Goal: Information Seeking & Learning: Learn about a topic

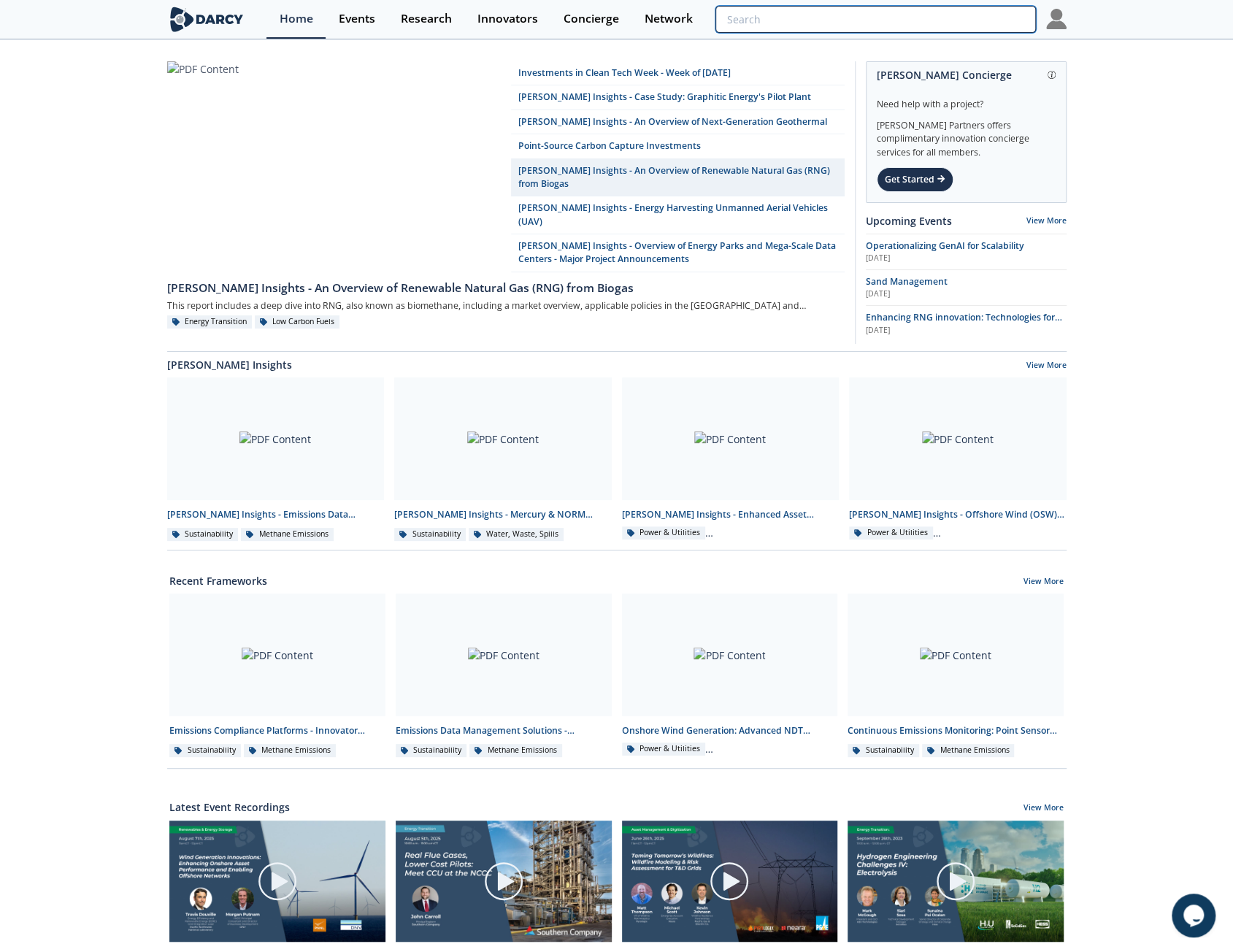
click at [982, 25] on input "search" at bounding box center [875, 19] width 320 height 27
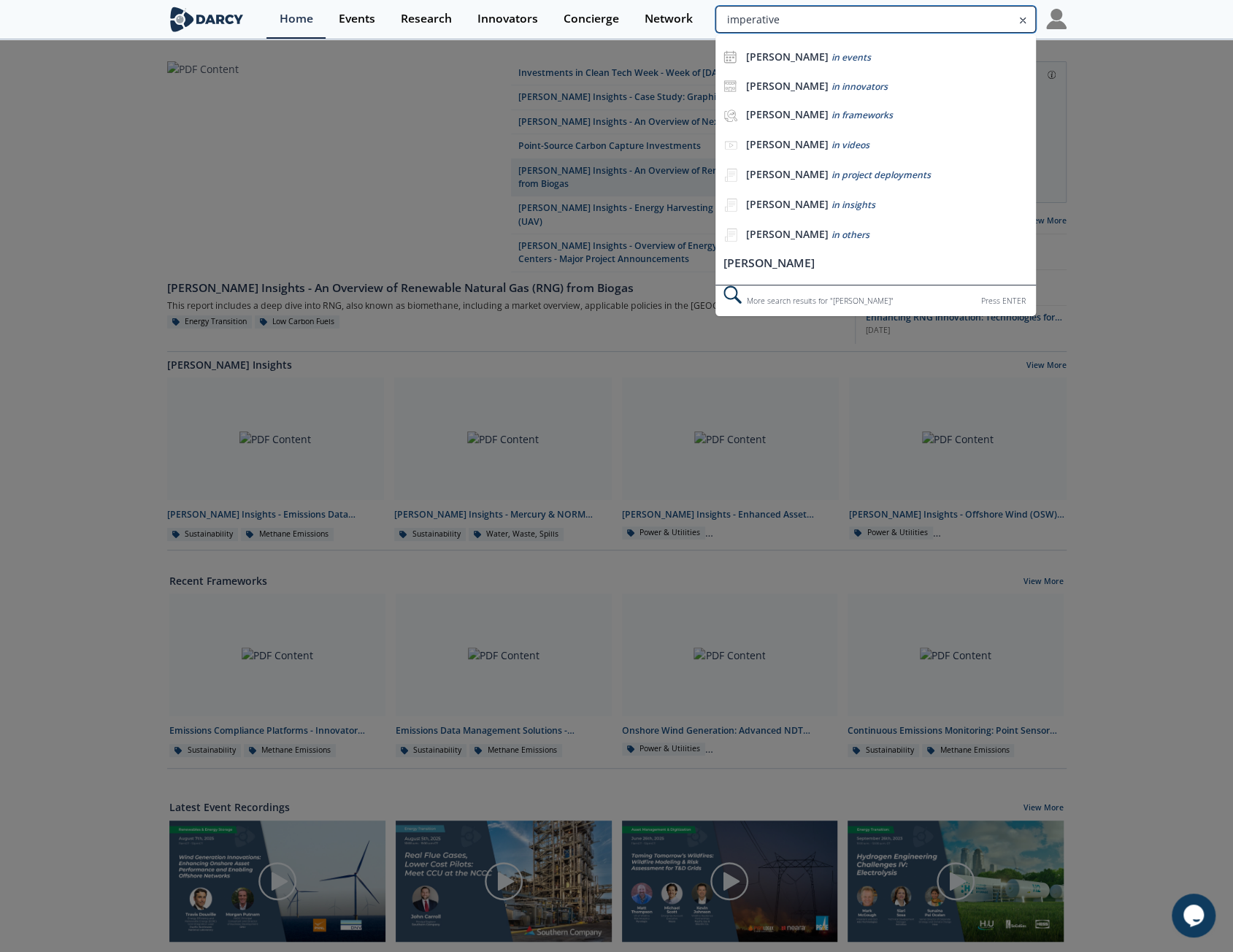
type input "imperative"
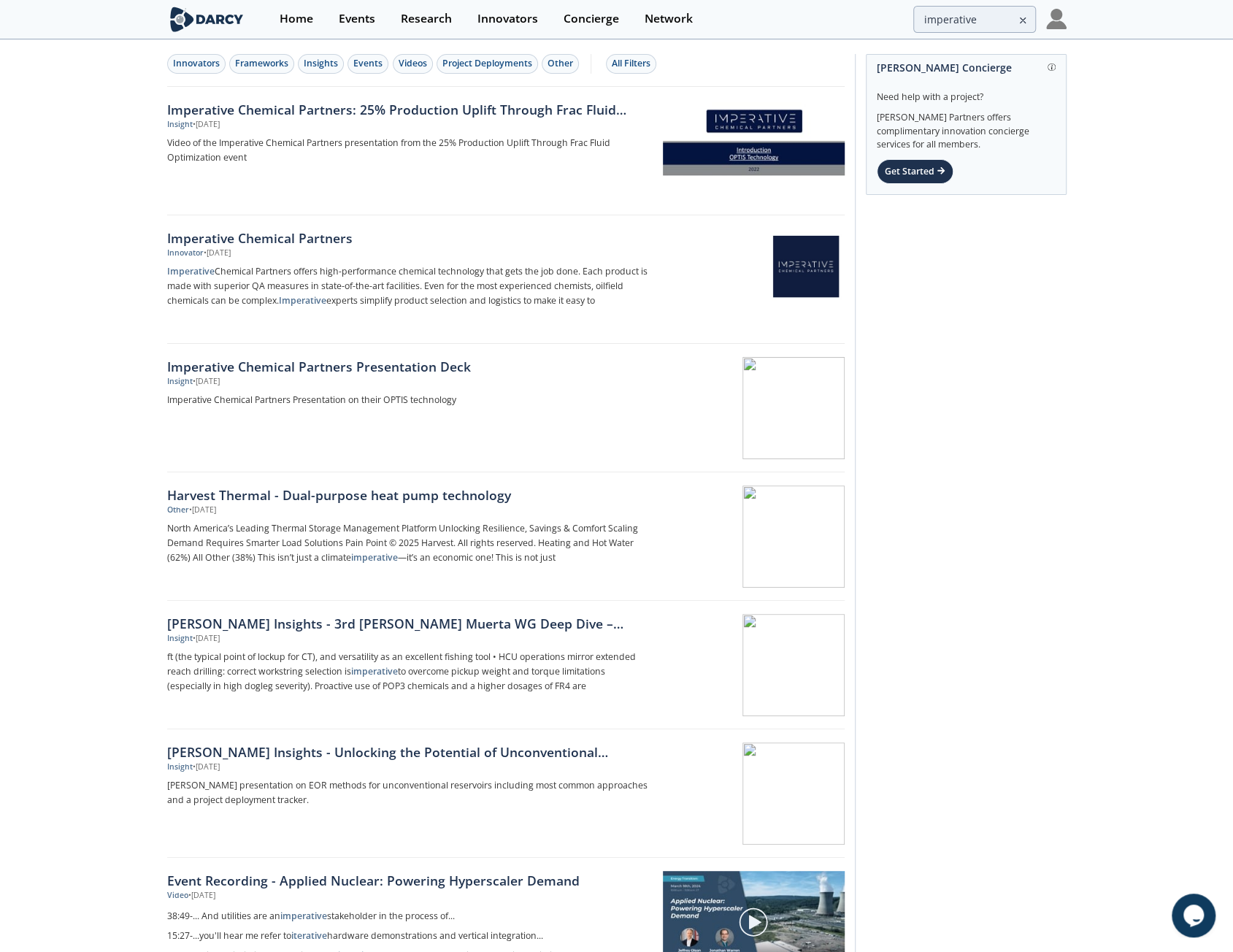
drag, startPoint x: 587, startPoint y: 534, endPoint x: 95, endPoint y: 379, distance: 515.8
drag, startPoint x: 99, startPoint y: 383, endPoint x: 380, endPoint y: 99, distance: 399.5
click at [380, 99] on link "Imperative Chemical Partners: 25% Production Uplift Through Frac Fluid Optimiza…" at bounding box center [506, 150] width 677 height 129
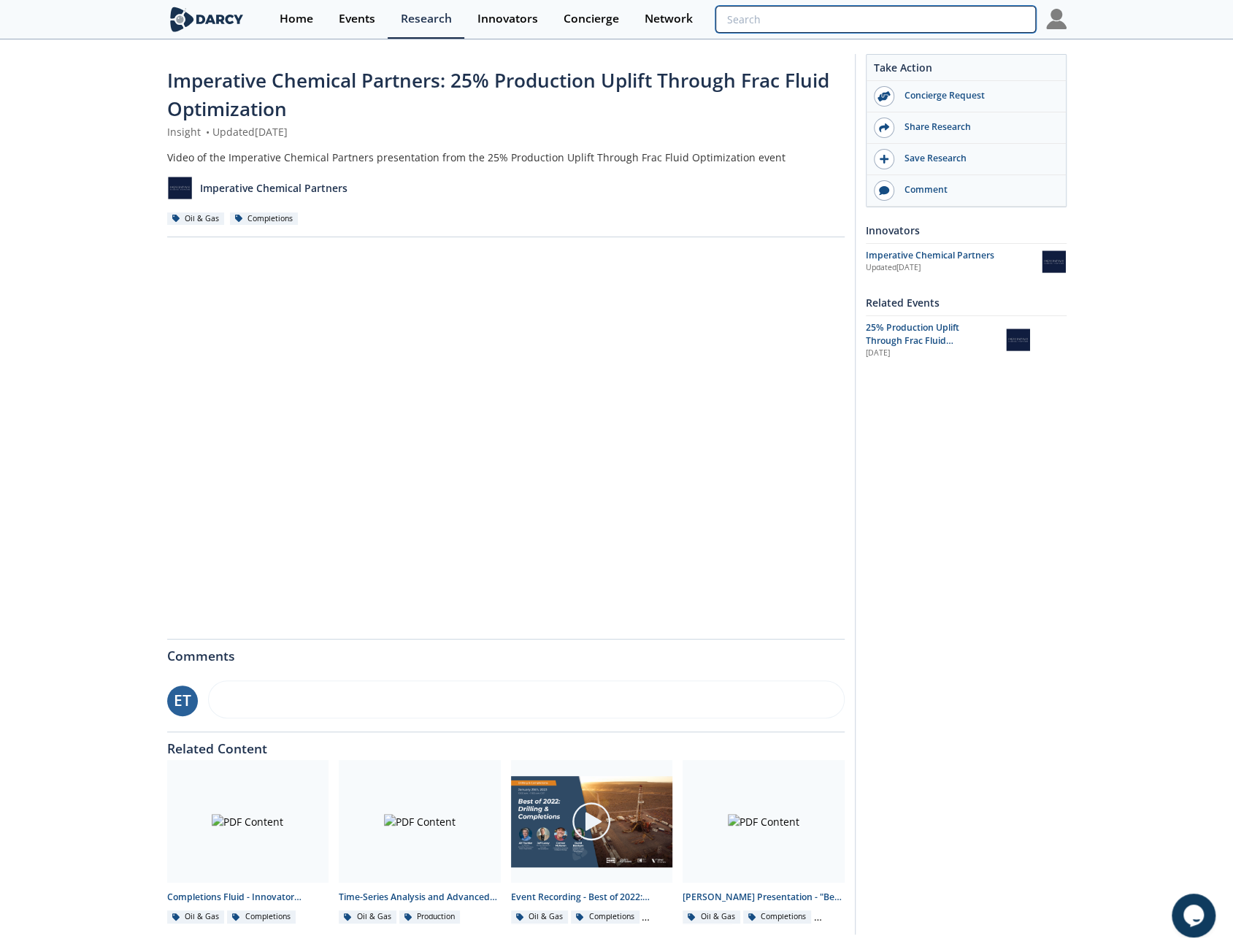
click at [935, 14] on input "search" at bounding box center [875, 19] width 320 height 27
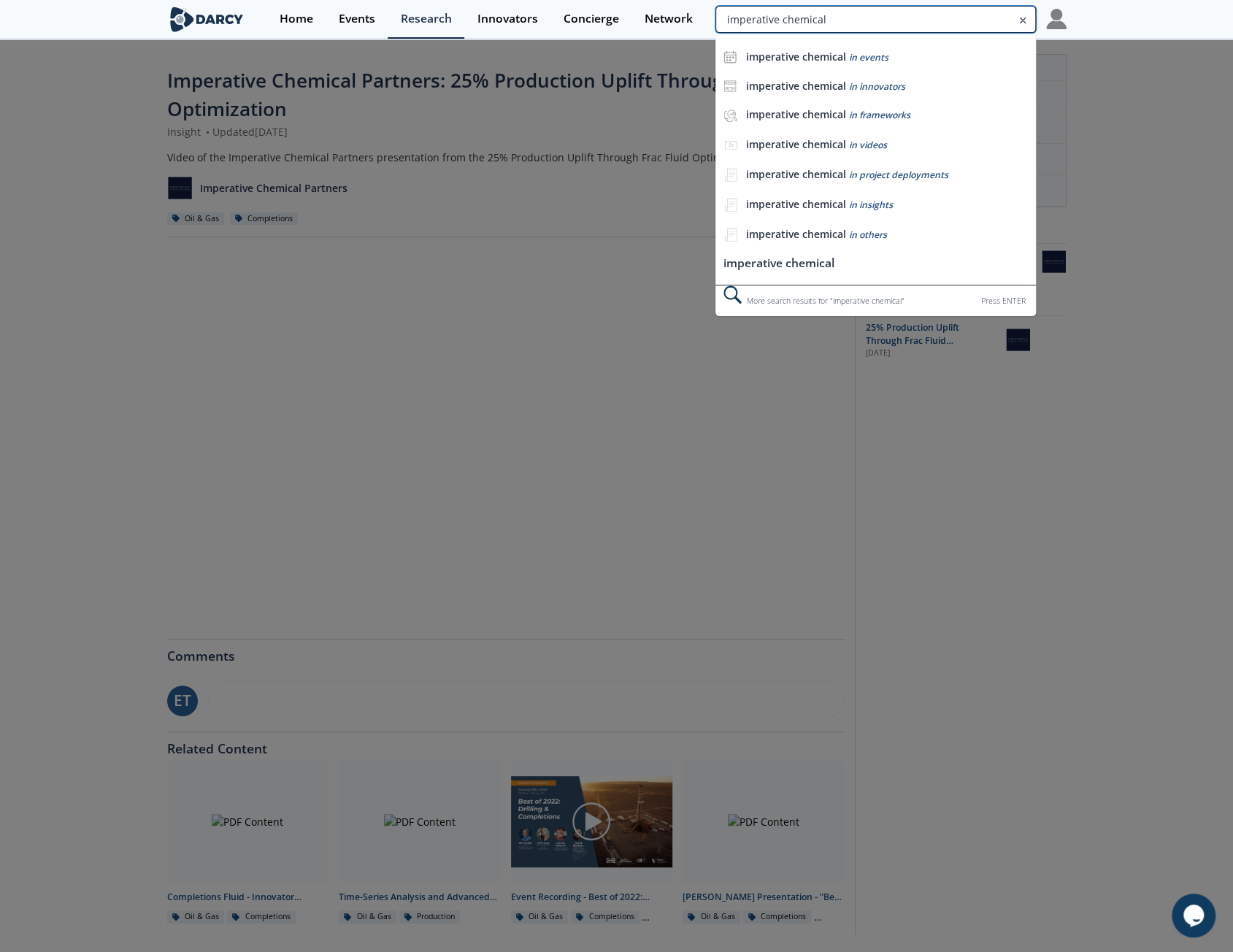
type input "imperative chemical"
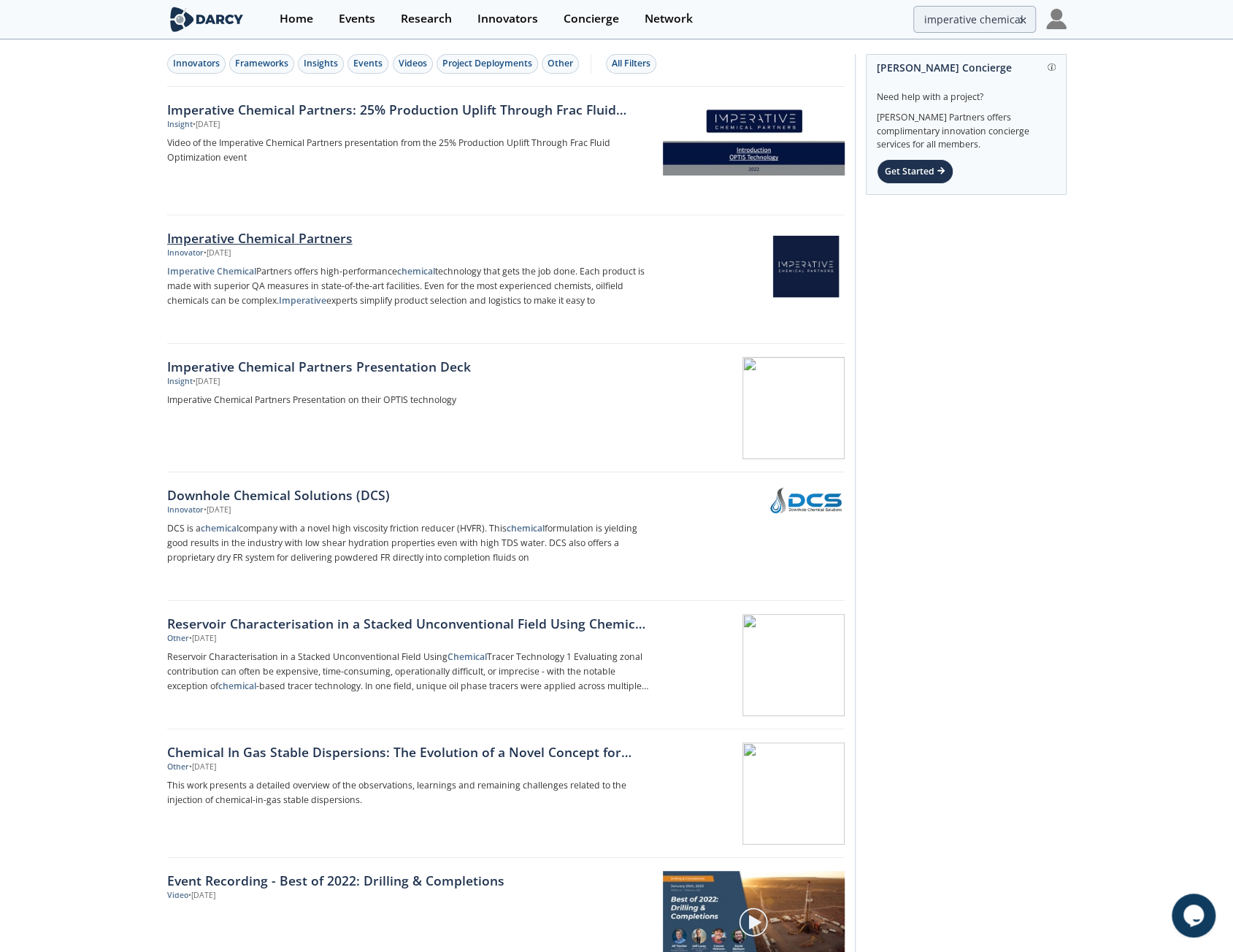
click at [305, 243] on div "Imperative Chemical Partners" at bounding box center [409, 237] width 483 height 19
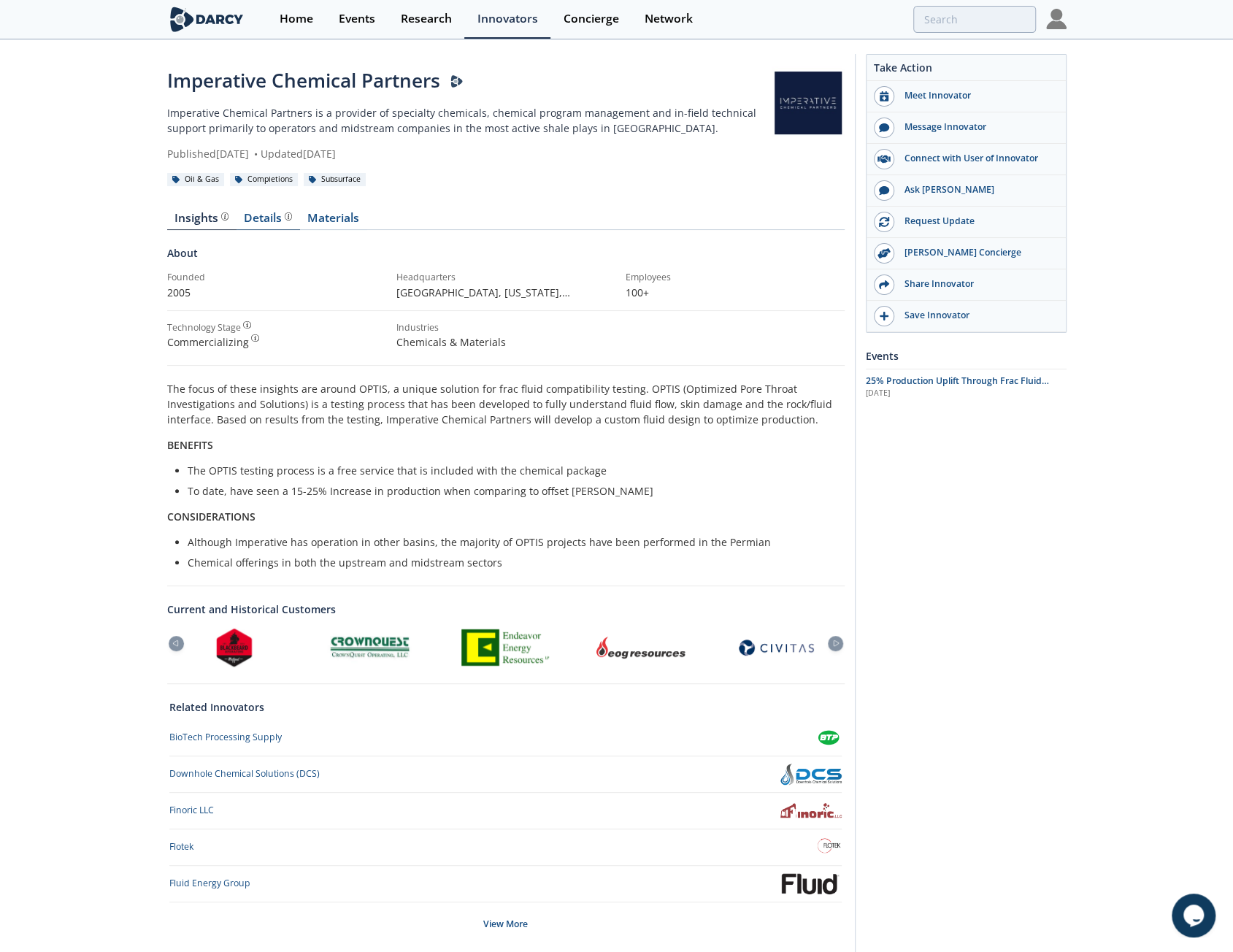
click at [287, 220] on span at bounding box center [286, 218] width 11 height 11
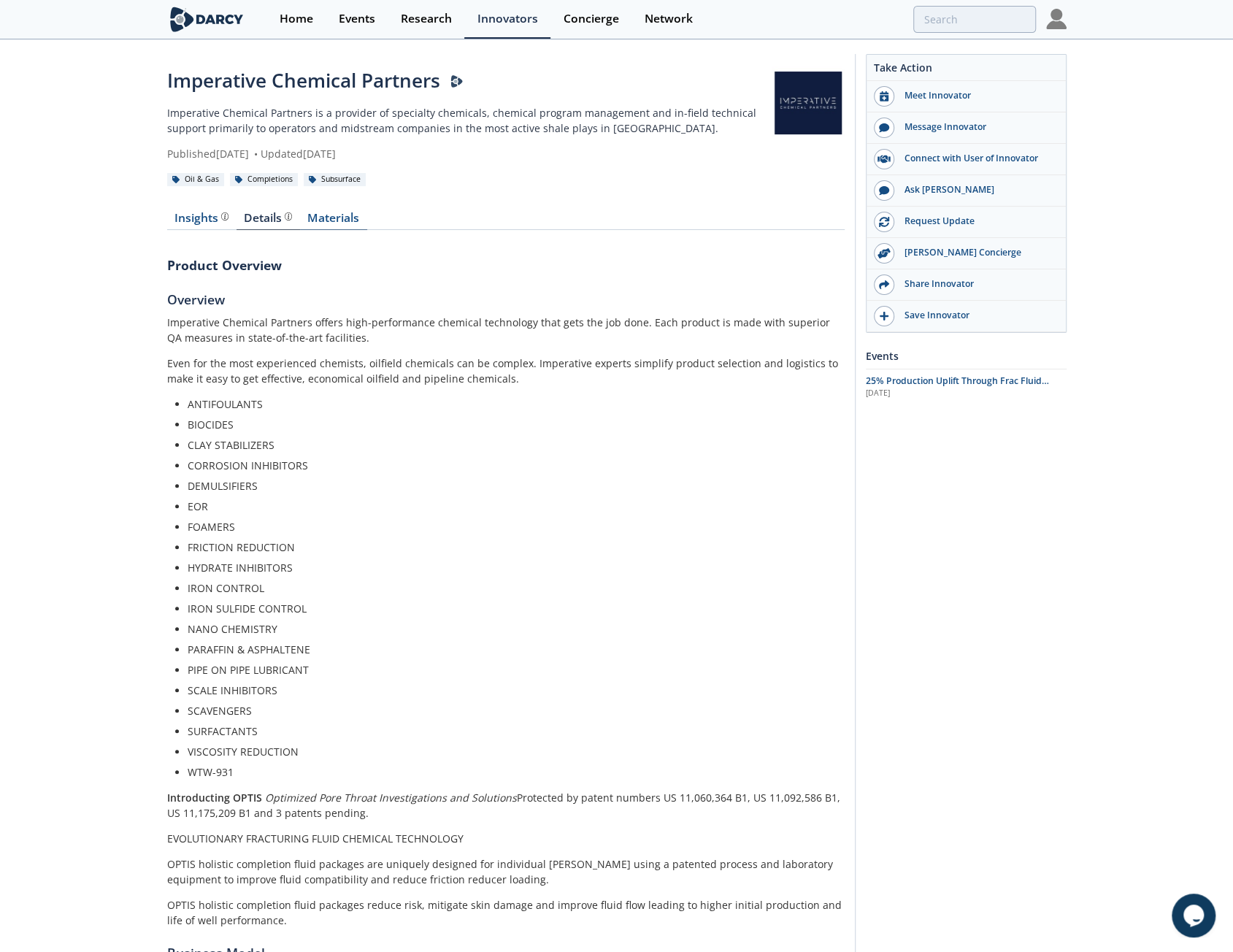
click at [323, 224] on link "Materials" at bounding box center [333, 222] width 67 height 18
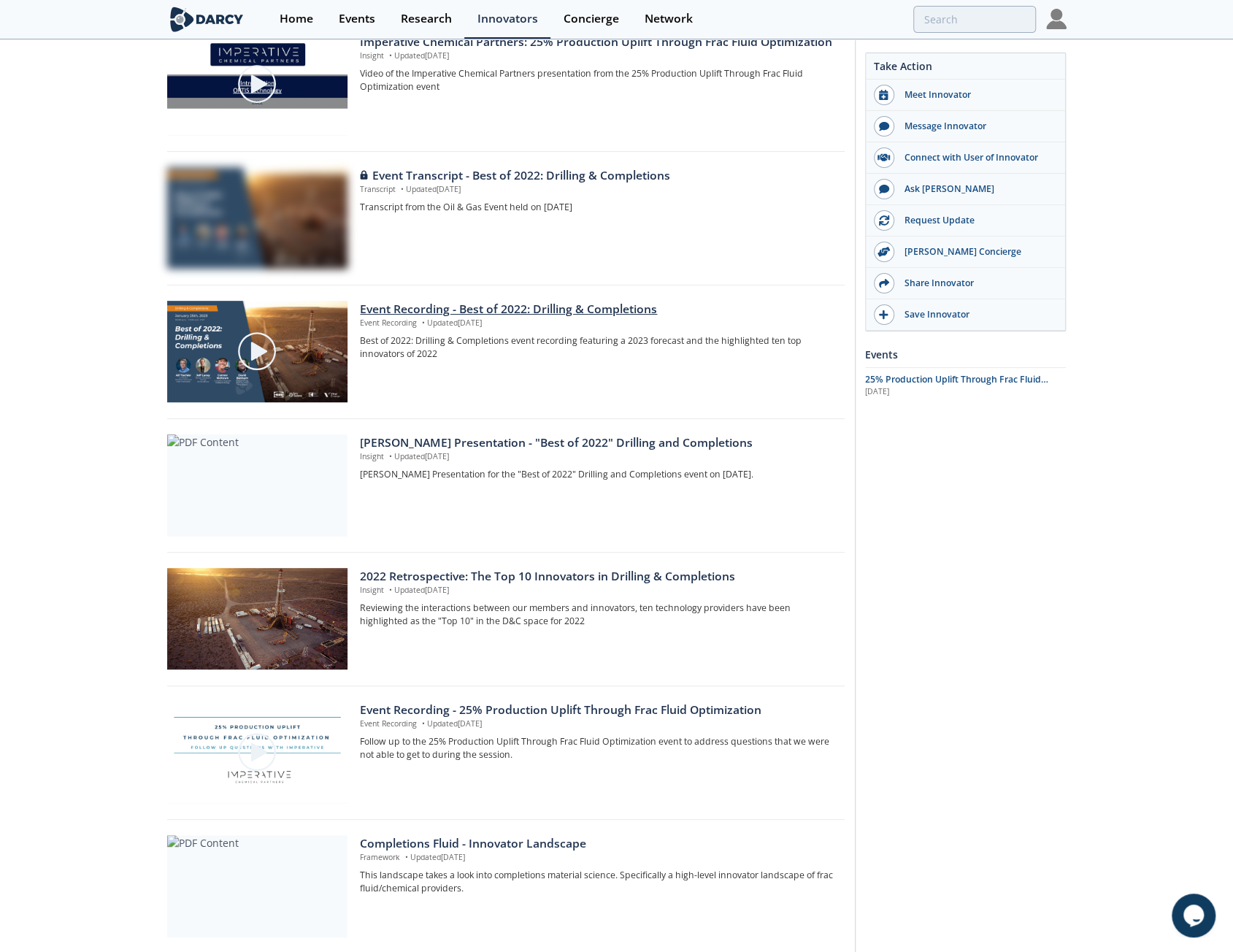
scroll to position [365, 0]
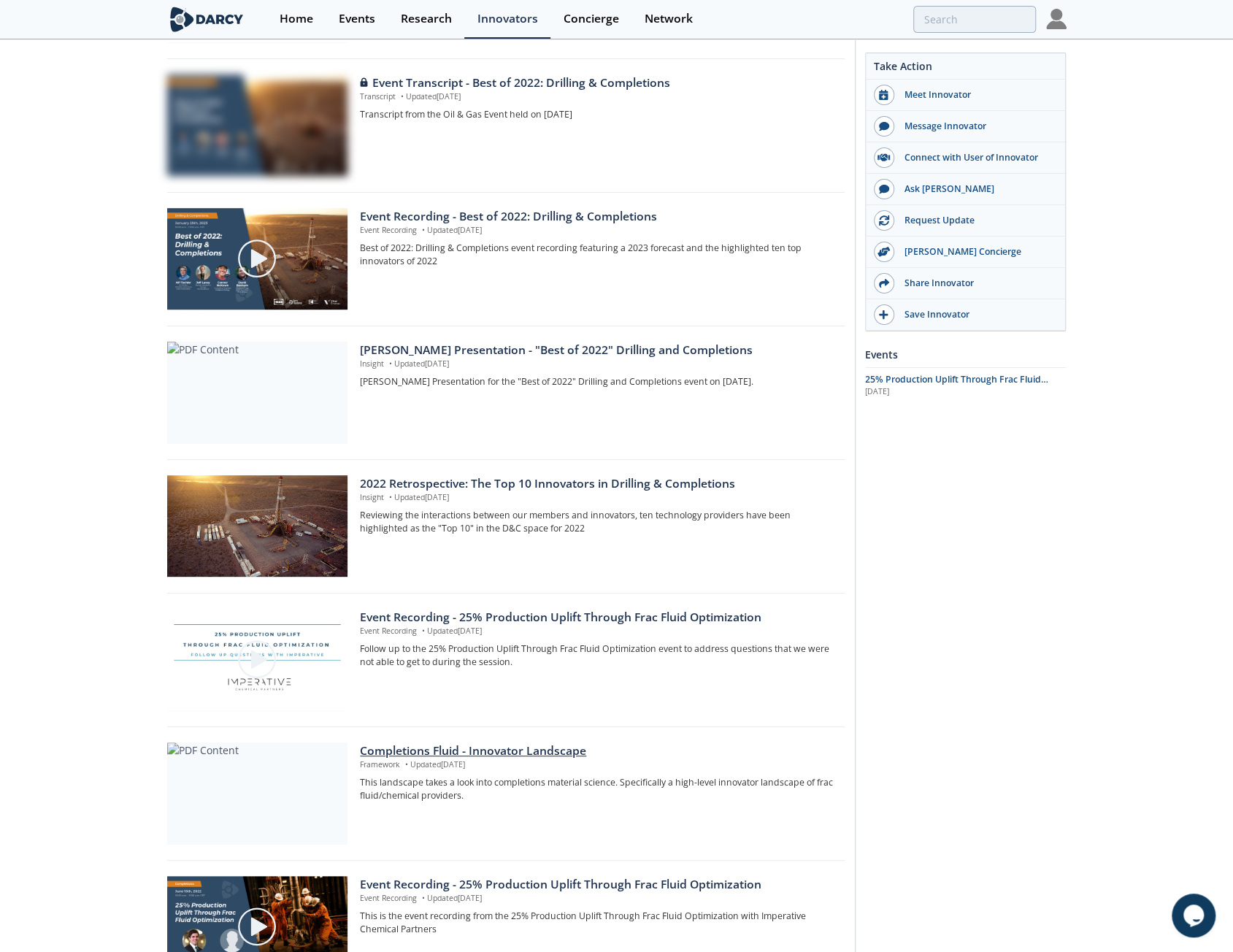
click at [397, 765] on p "Framework • Updated [DATE]" at bounding box center [597, 764] width 474 height 11
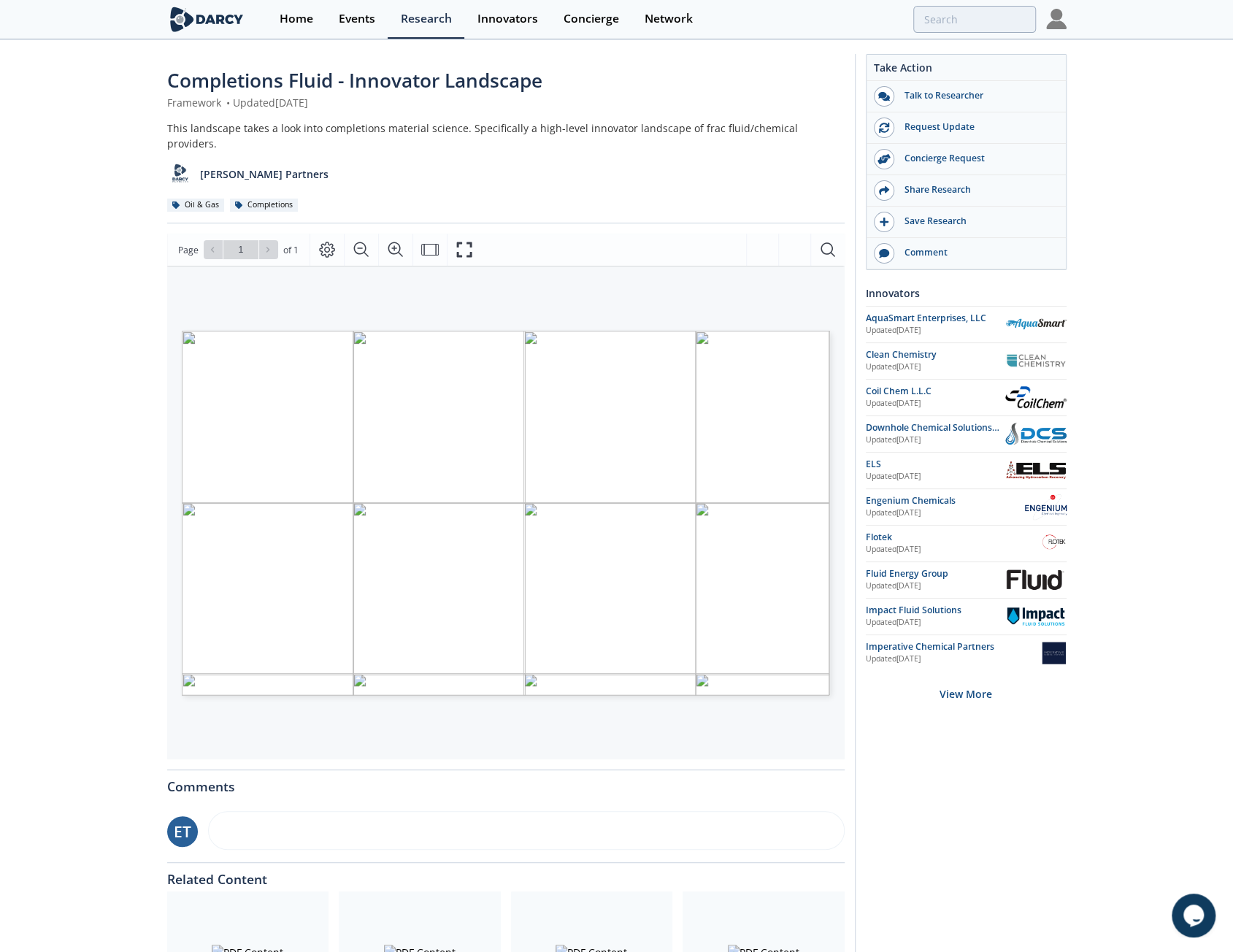
drag, startPoint x: 123, startPoint y: 281, endPoint x: 71, endPoint y: 202, distance: 94.6
click at [71, 202] on div "Completions Fluid - Innovator Landscape Framework • Updated [DATE] This landsca…" at bounding box center [616, 564] width 1233 height 1045
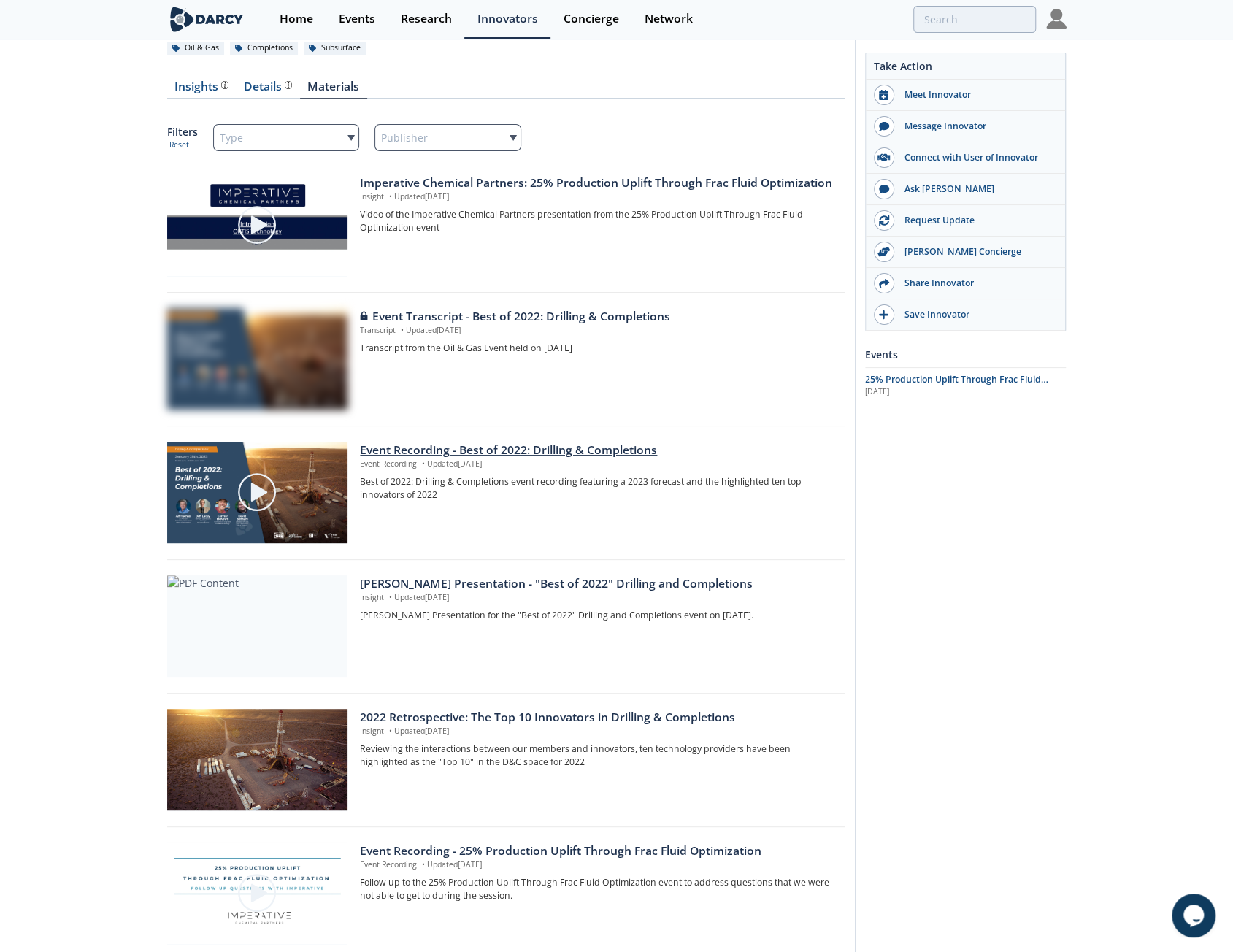
scroll to position [3, 0]
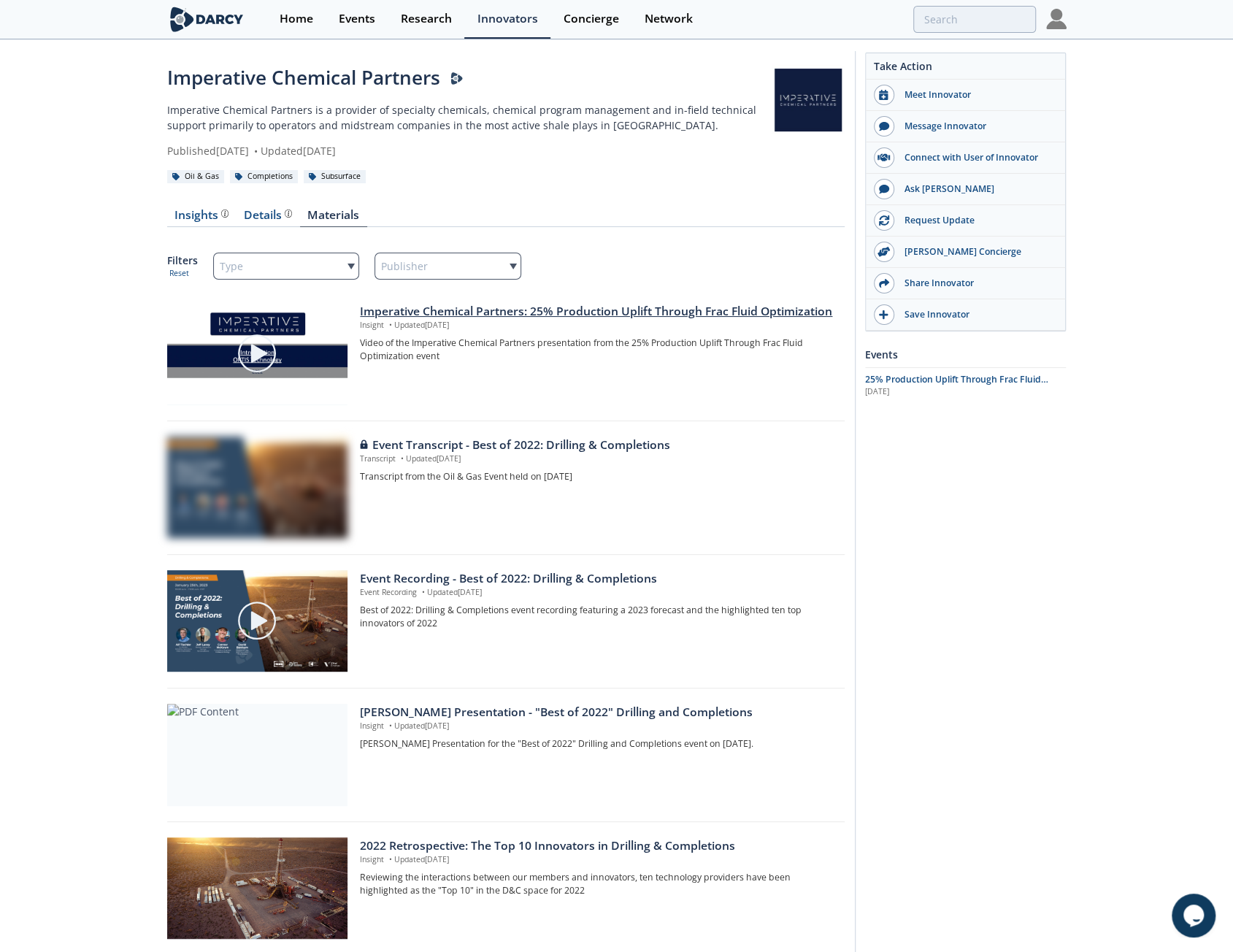
click at [451, 315] on div "Imperative Chemical Partners: 25% Production Uplift Through Frac Fluid Optimiza…" at bounding box center [597, 311] width 474 height 18
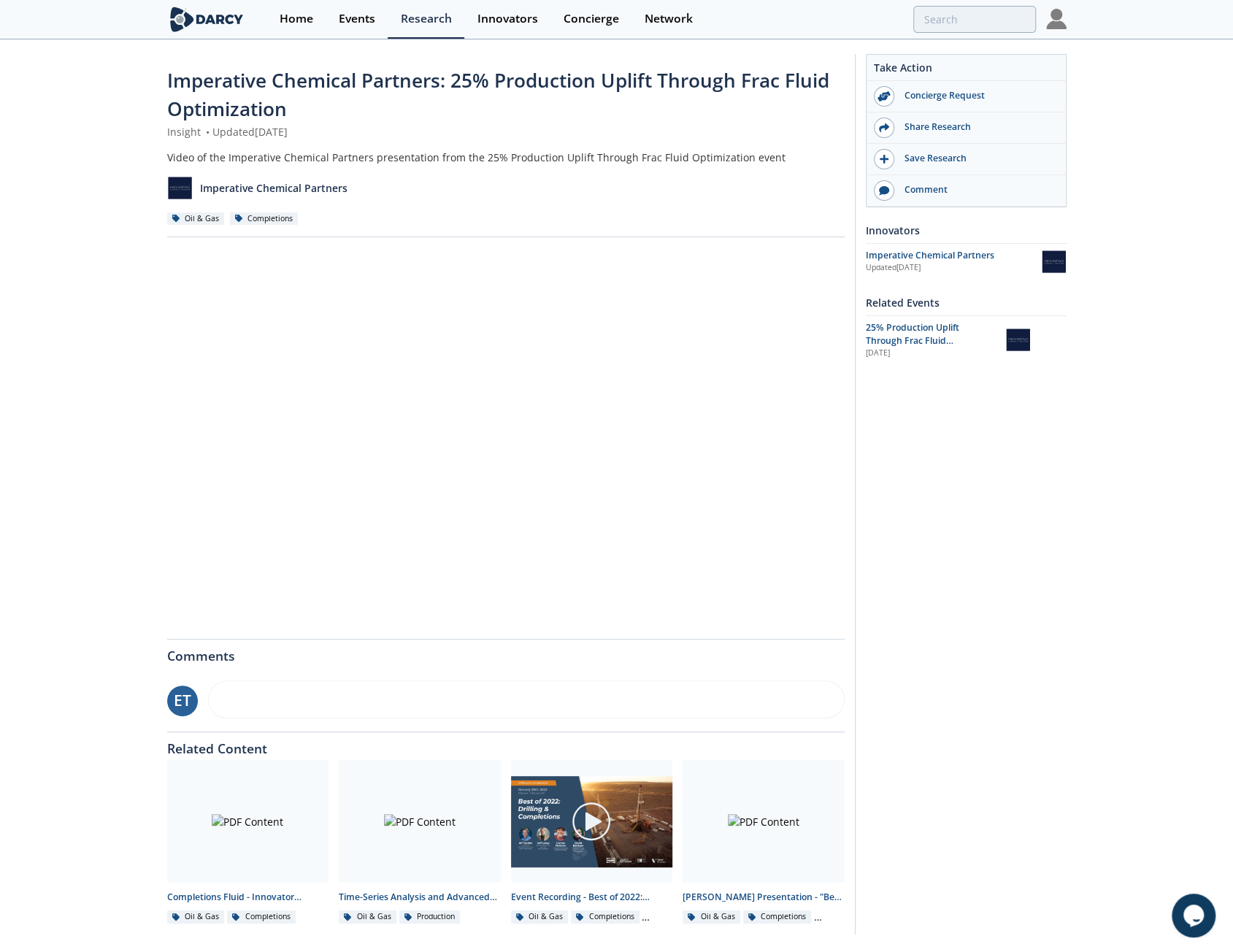
click at [900, 593] on div "Take Action Concierge Request Share Research Save Research Comment Innovators" at bounding box center [961, 494] width 212 height 881
click at [899, 603] on div "Take Action Concierge Request Share Research Save Research Comment Innovators" at bounding box center [961, 494] width 212 height 881
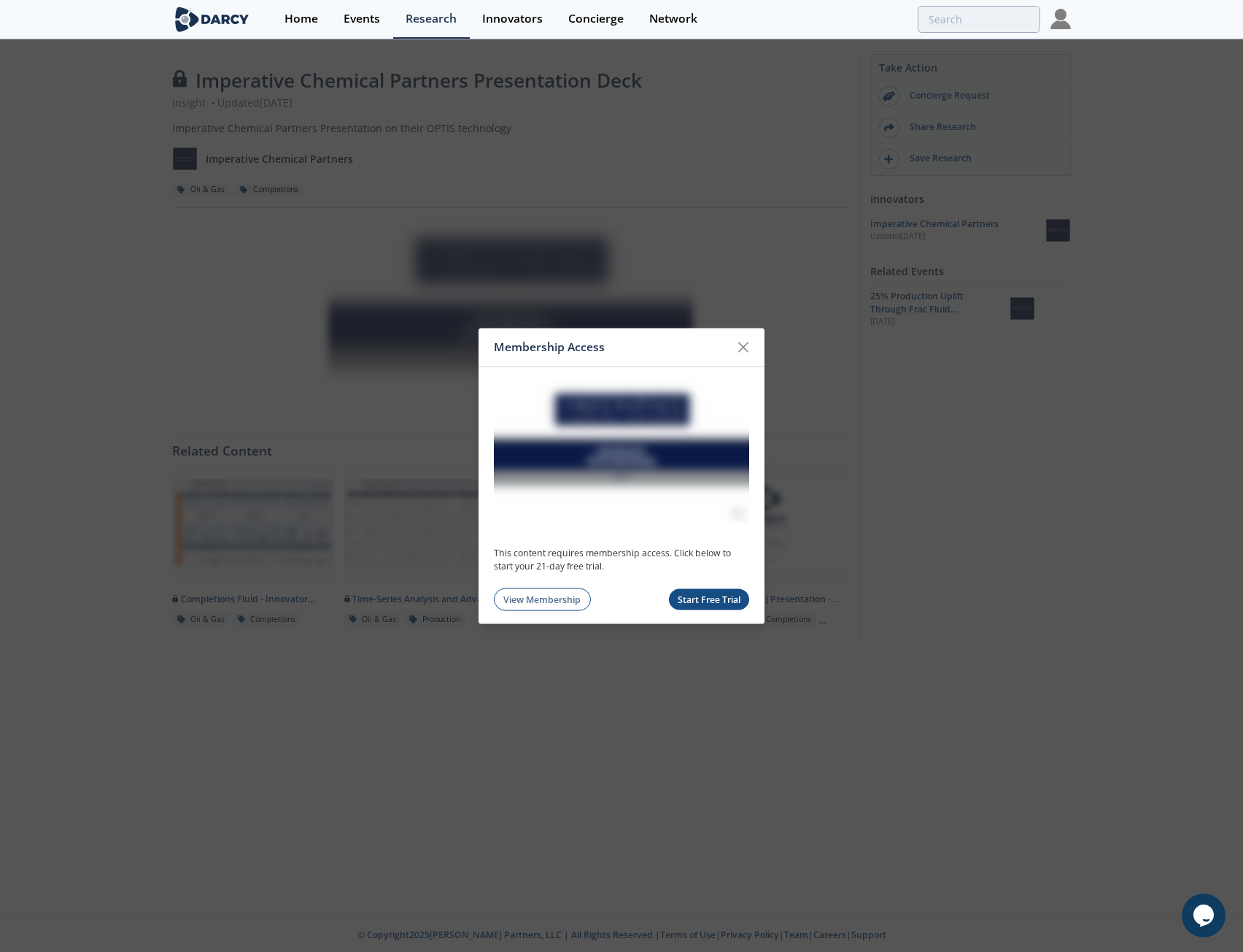
click at [1055, 26] on img at bounding box center [1060, 19] width 20 height 20
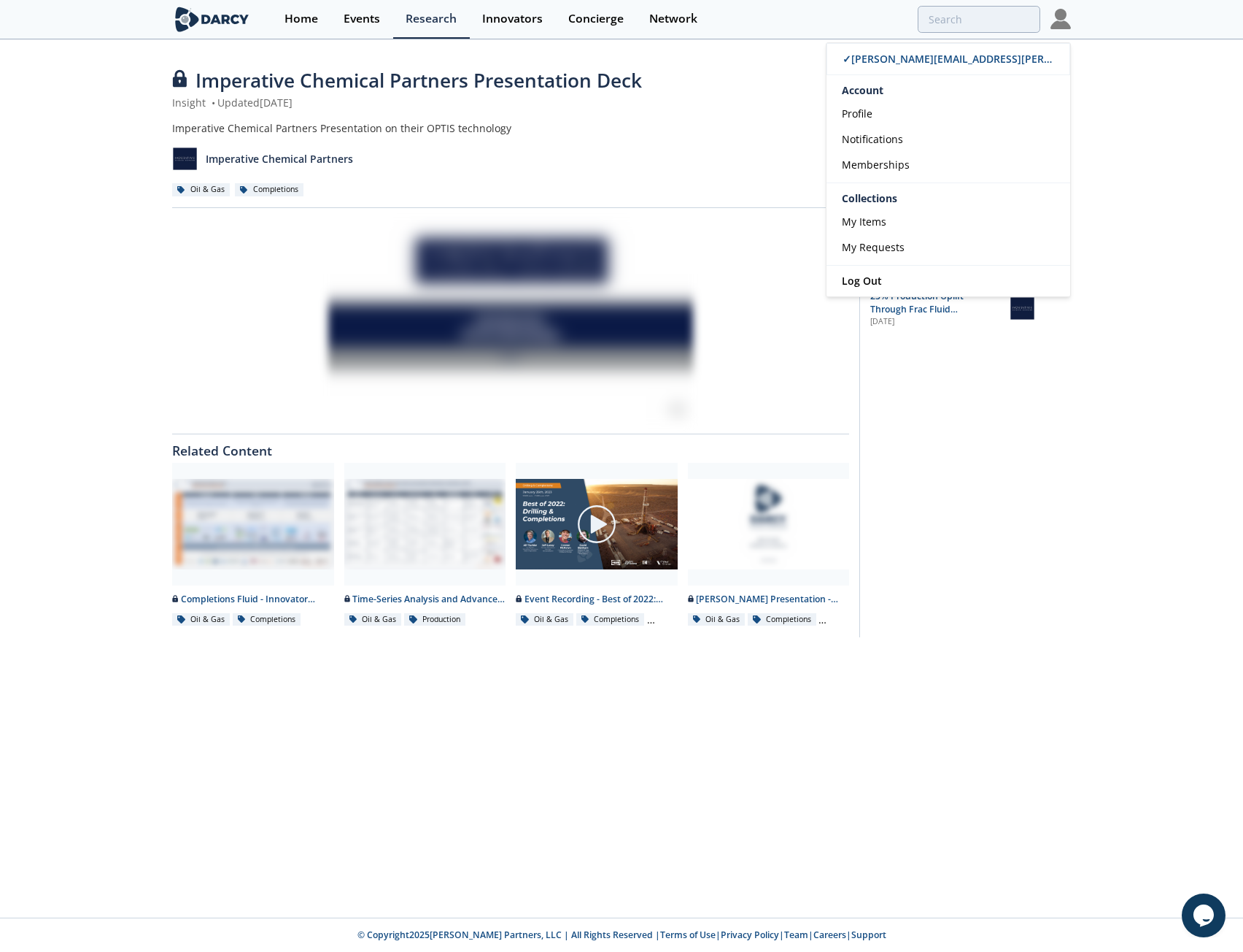
click at [1054, 23] on img at bounding box center [1060, 19] width 20 height 20
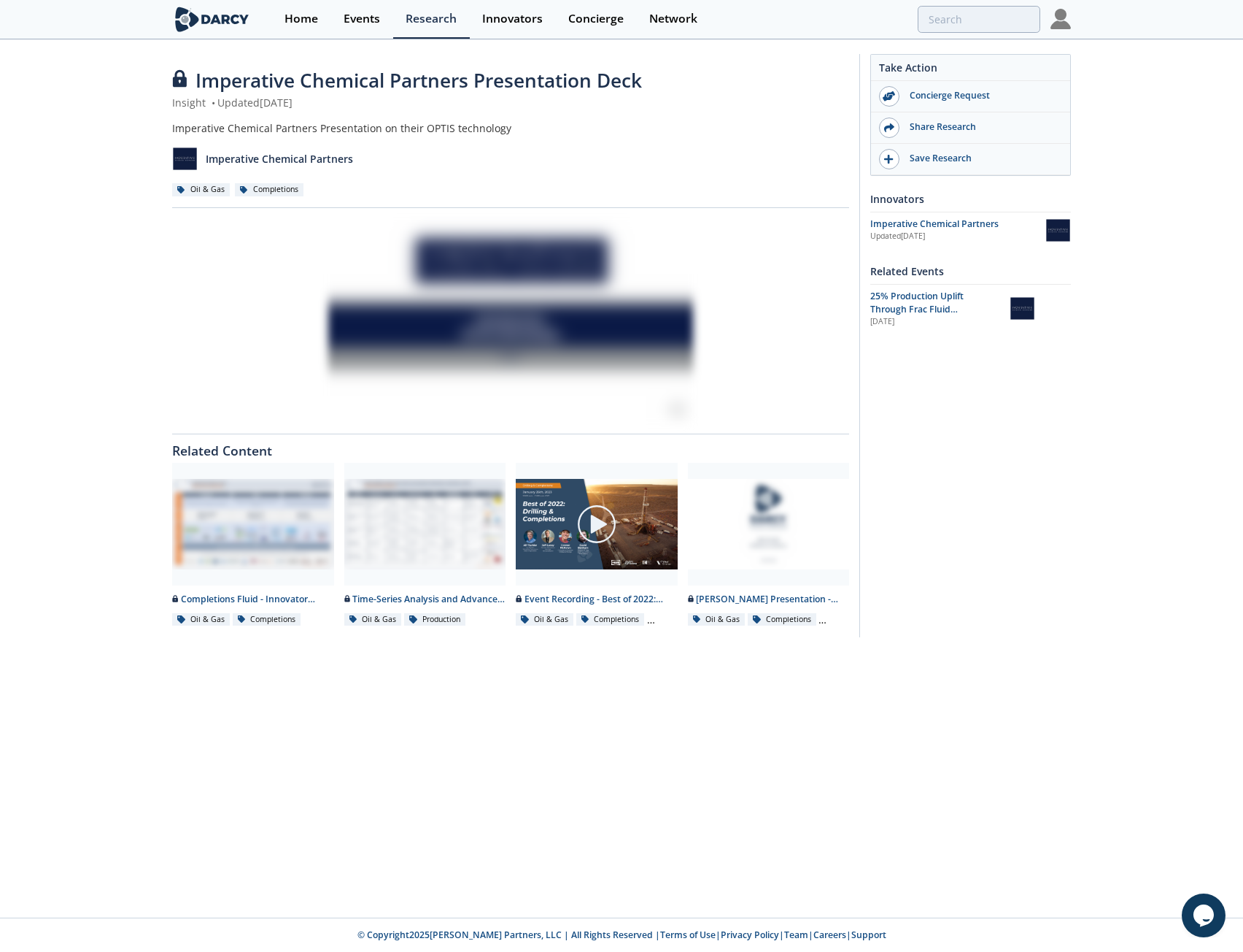
click at [1068, 17] on img at bounding box center [1060, 19] width 20 height 20
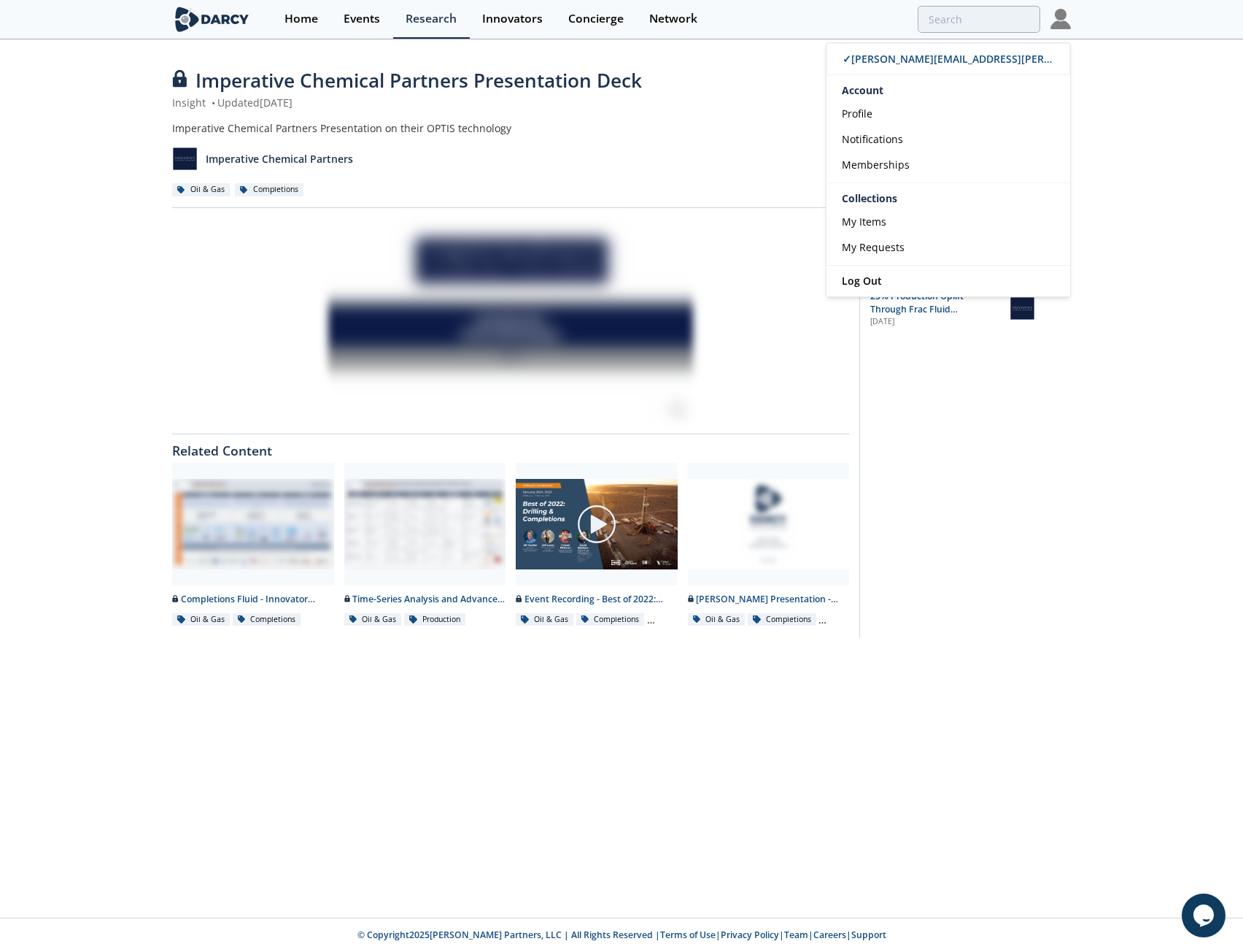
click at [1067, 17] on img at bounding box center [1060, 19] width 20 height 20
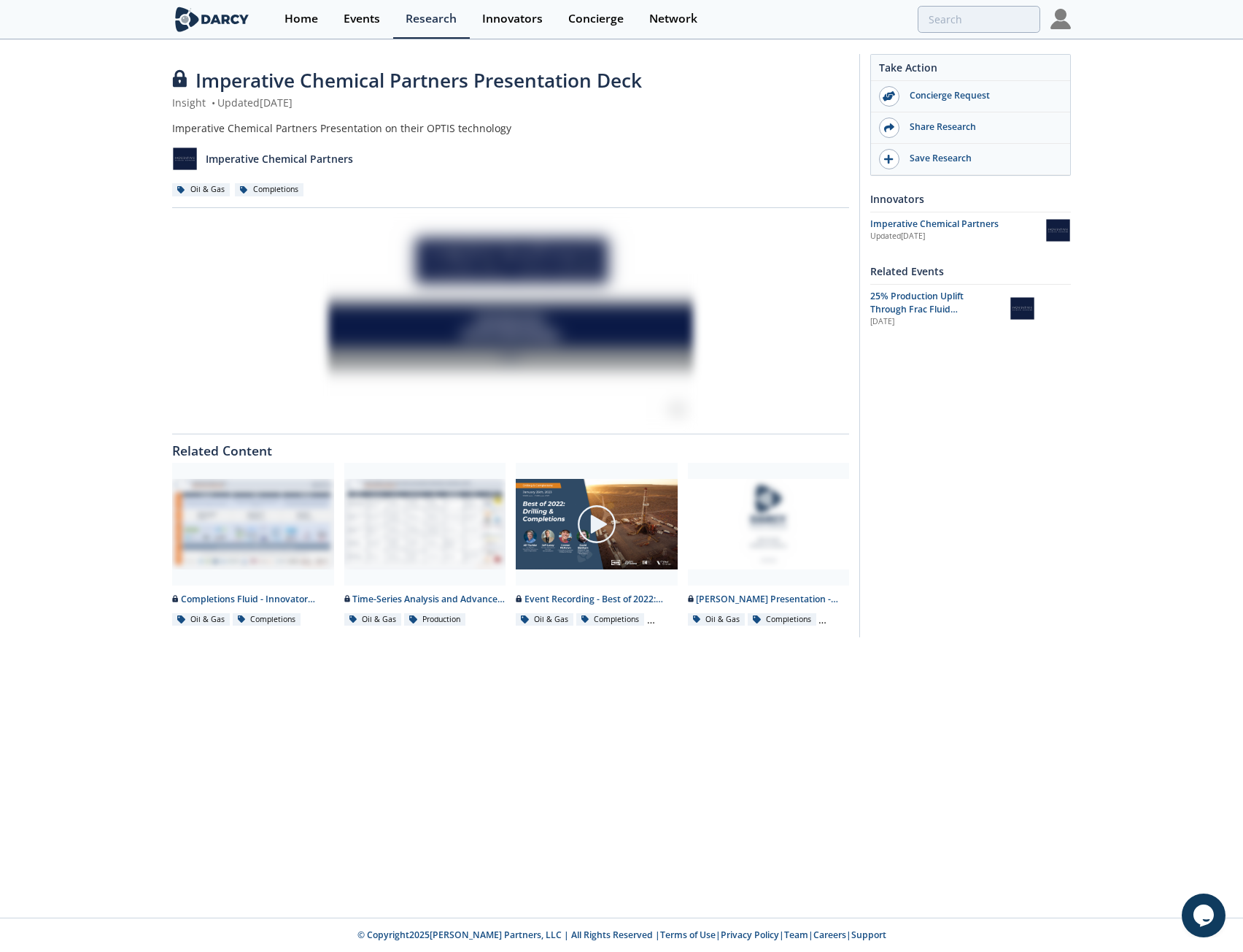
click at [1067, 17] on img at bounding box center [1060, 19] width 20 height 20
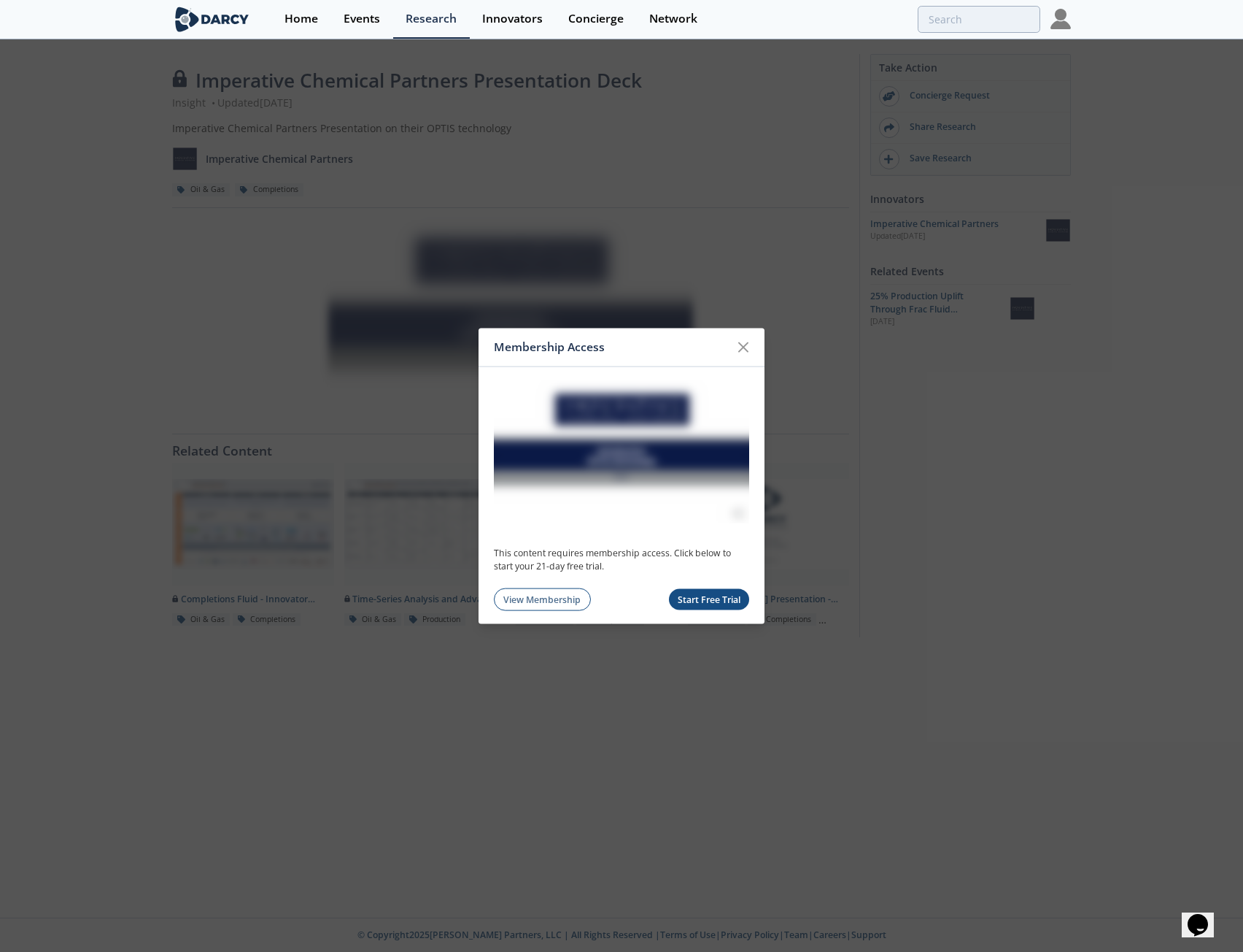
click at [715, 599] on button "Start Free Trial" at bounding box center [709, 599] width 81 height 21
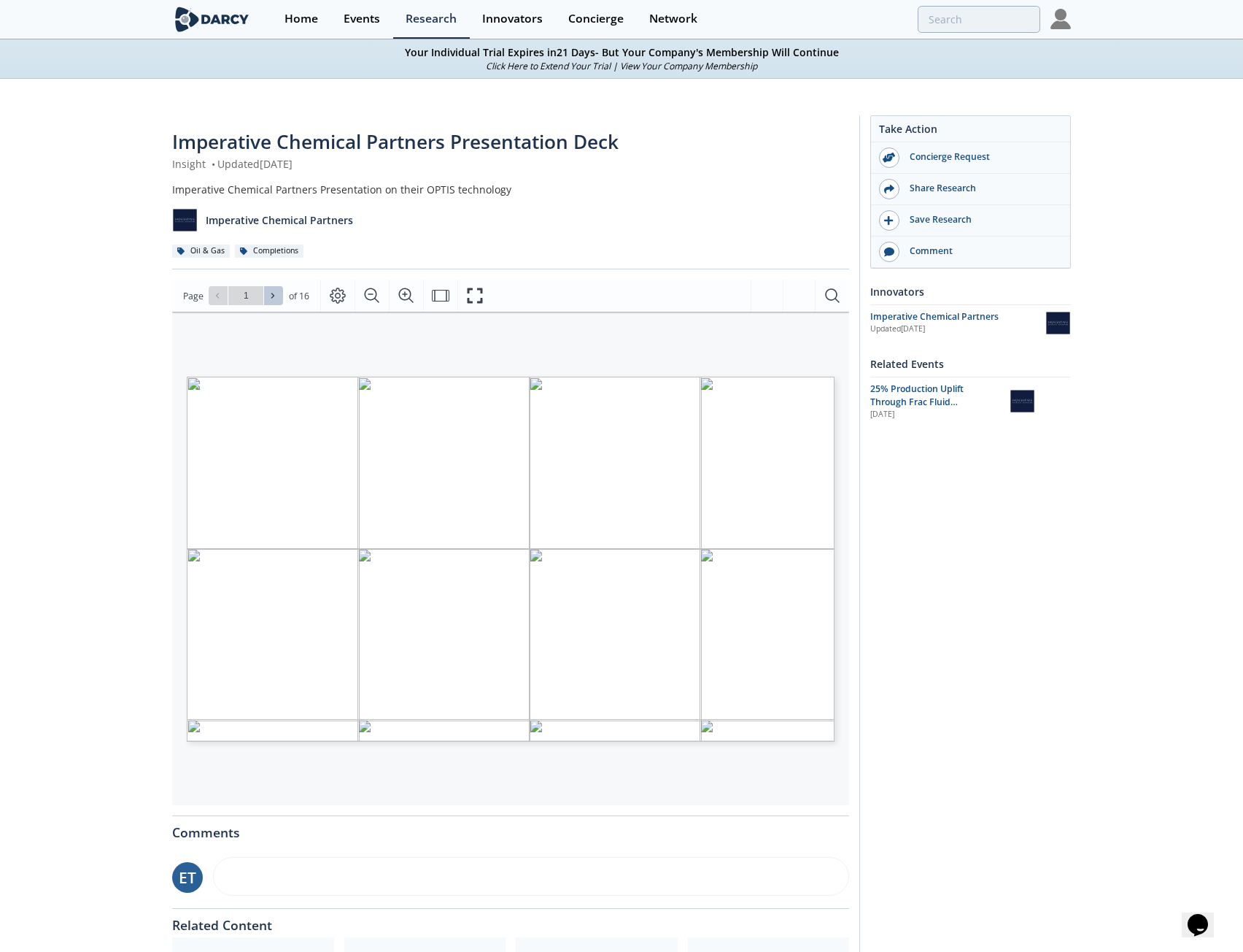
click at [265, 288] on button at bounding box center [273, 295] width 19 height 19
type input "2"
click at [270, 295] on icon at bounding box center [273, 295] width 9 height 9
type input "3"
click at [270, 295] on icon at bounding box center [273, 295] width 9 height 9
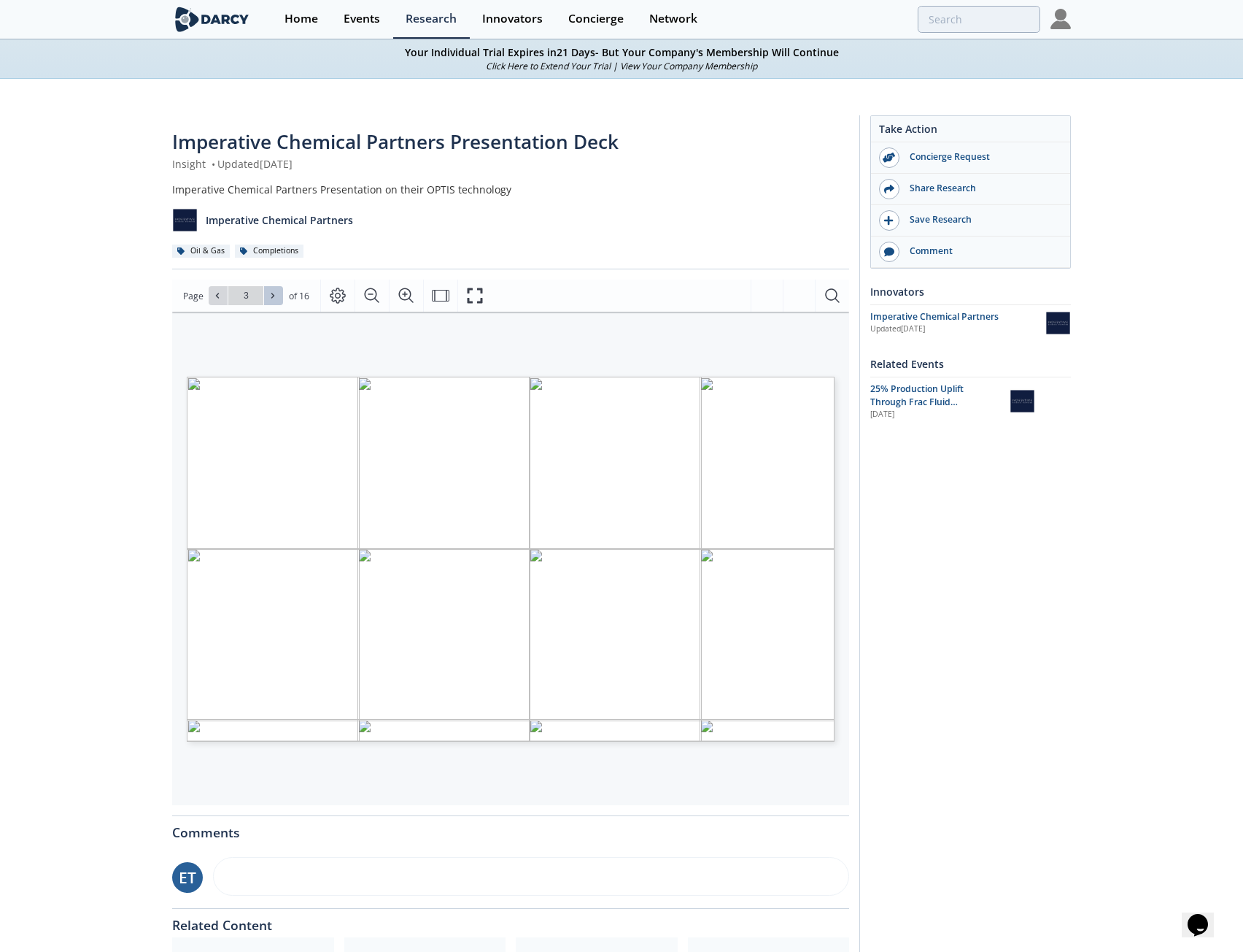
type input "4"
click at [270, 295] on icon at bounding box center [273, 295] width 9 height 9
type input "5"
click at [270, 295] on icon at bounding box center [273, 295] width 9 height 9
type input "6"
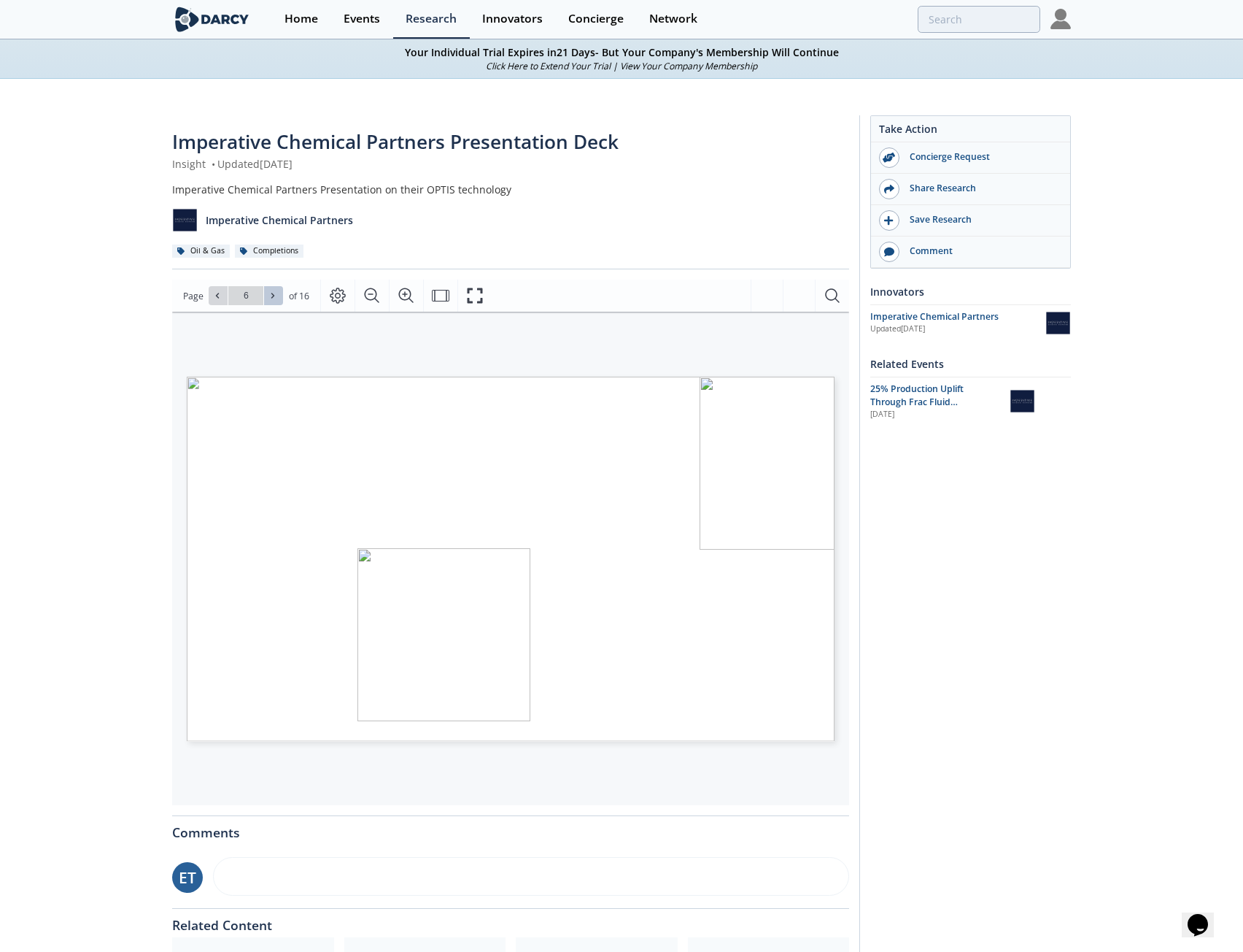
click at [270, 295] on icon at bounding box center [273, 295] width 9 height 9
type input "7"
click at [270, 295] on icon at bounding box center [273, 295] width 9 height 9
type input "8"
click at [270, 295] on icon at bounding box center [273, 295] width 9 height 9
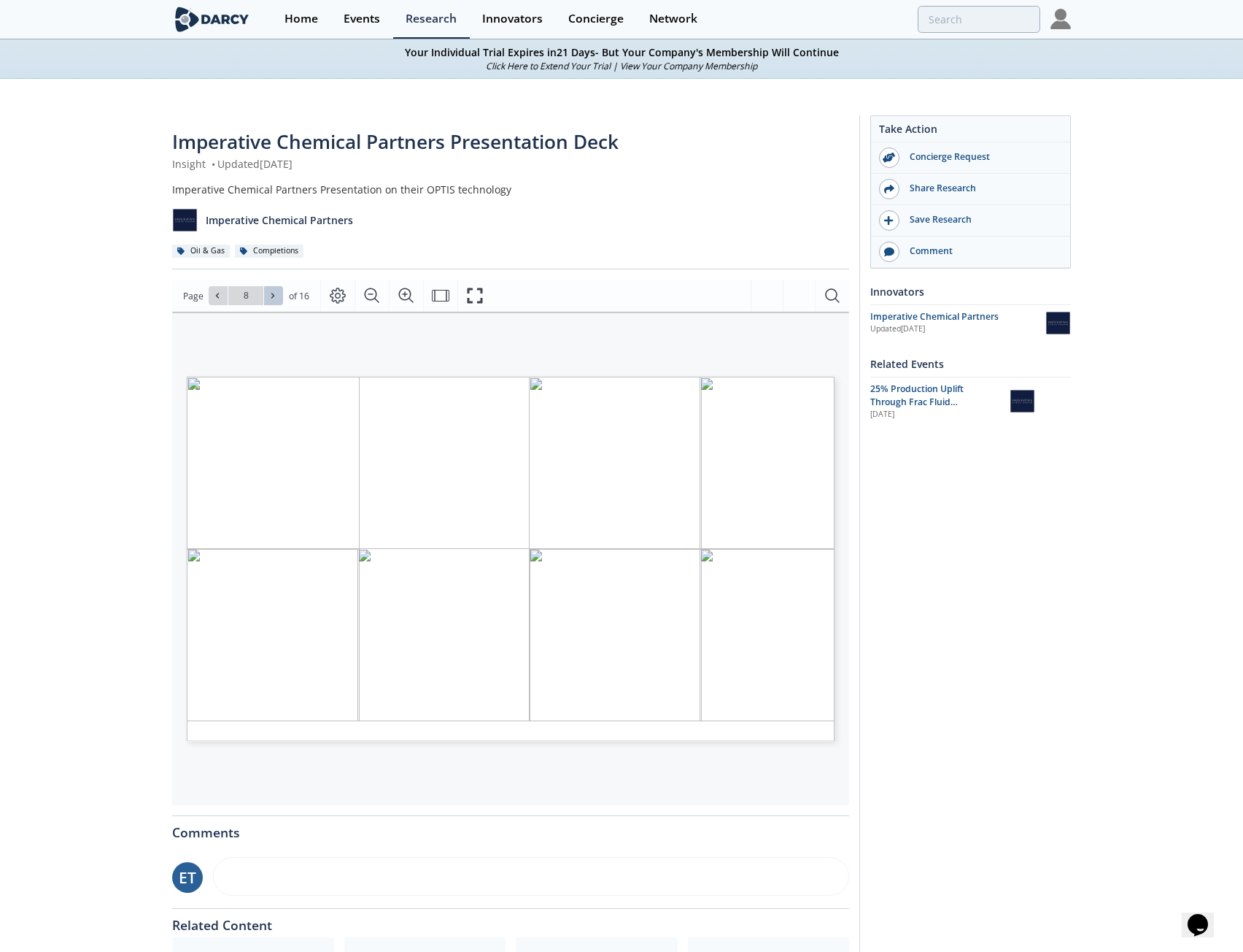
type input "9"
click at [270, 295] on icon at bounding box center [273, 295] width 9 height 9
type input "10"
click at [270, 295] on icon at bounding box center [273, 295] width 9 height 9
type input "11"
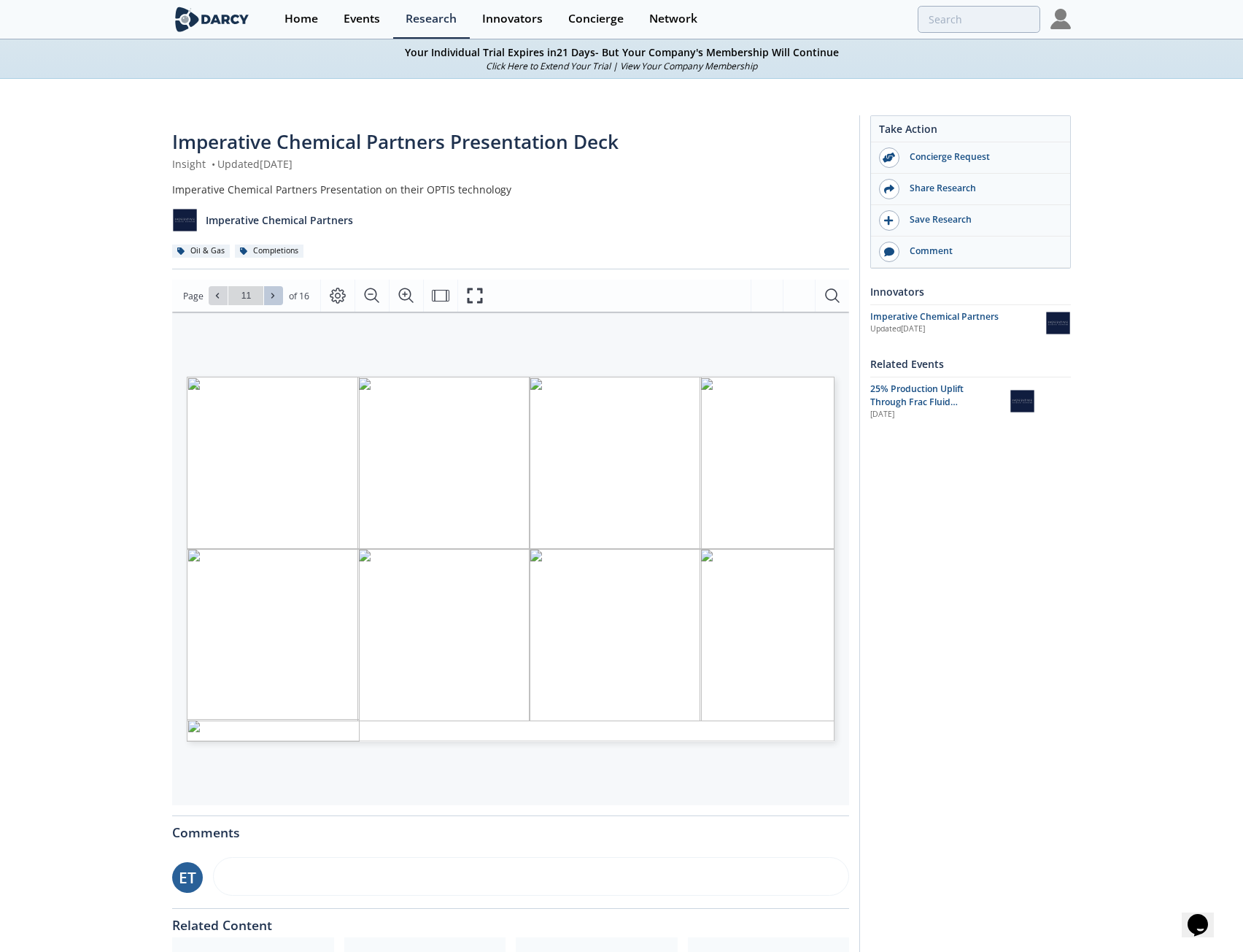
click at [270, 295] on icon at bounding box center [273, 295] width 9 height 9
click at [222, 294] on span at bounding box center [218, 295] width 11 height 11
click at [270, 295] on icon at bounding box center [273, 295] width 9 height 9
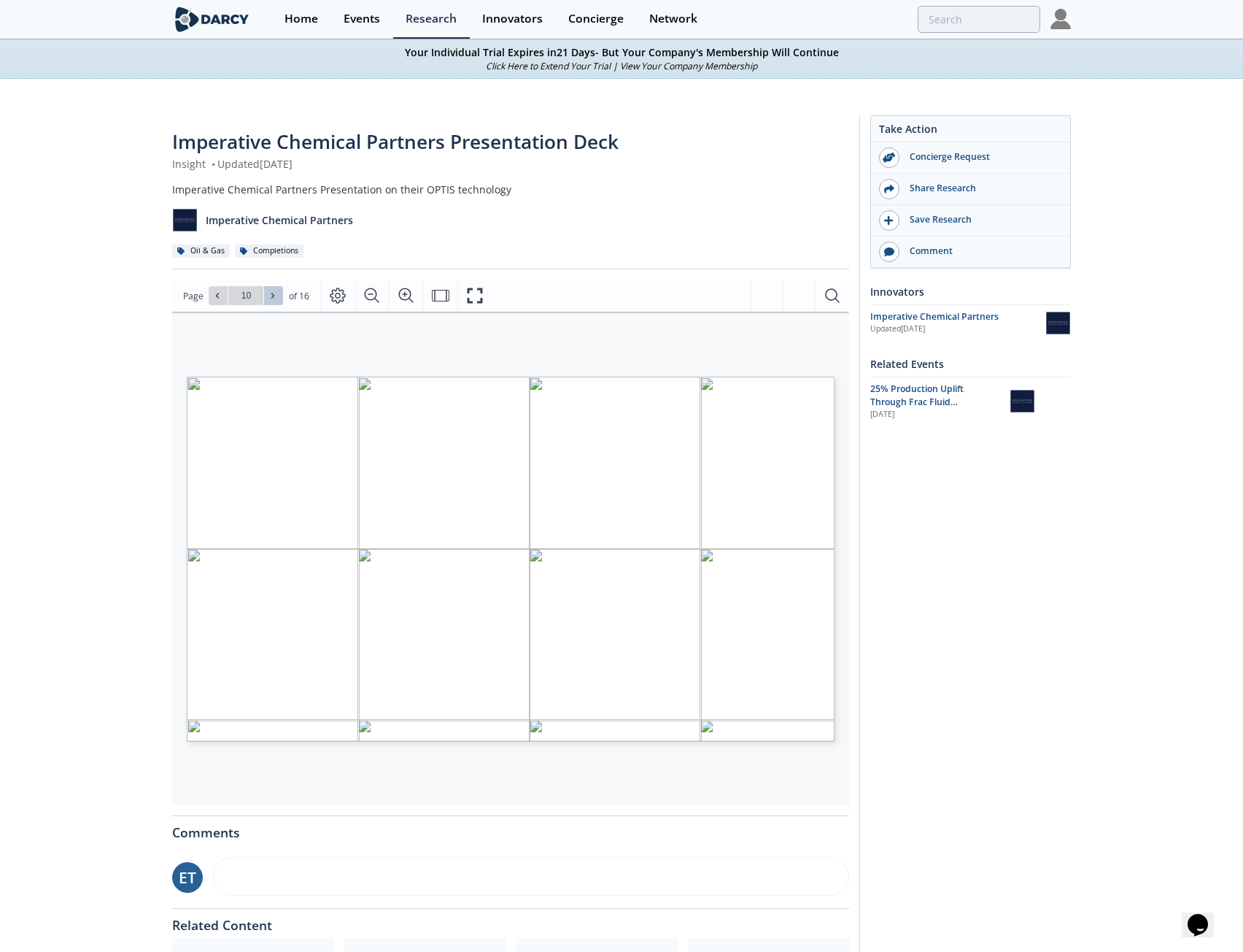
click at [276, 298] on icon at bounding box center [273, 295] width 9 height 9
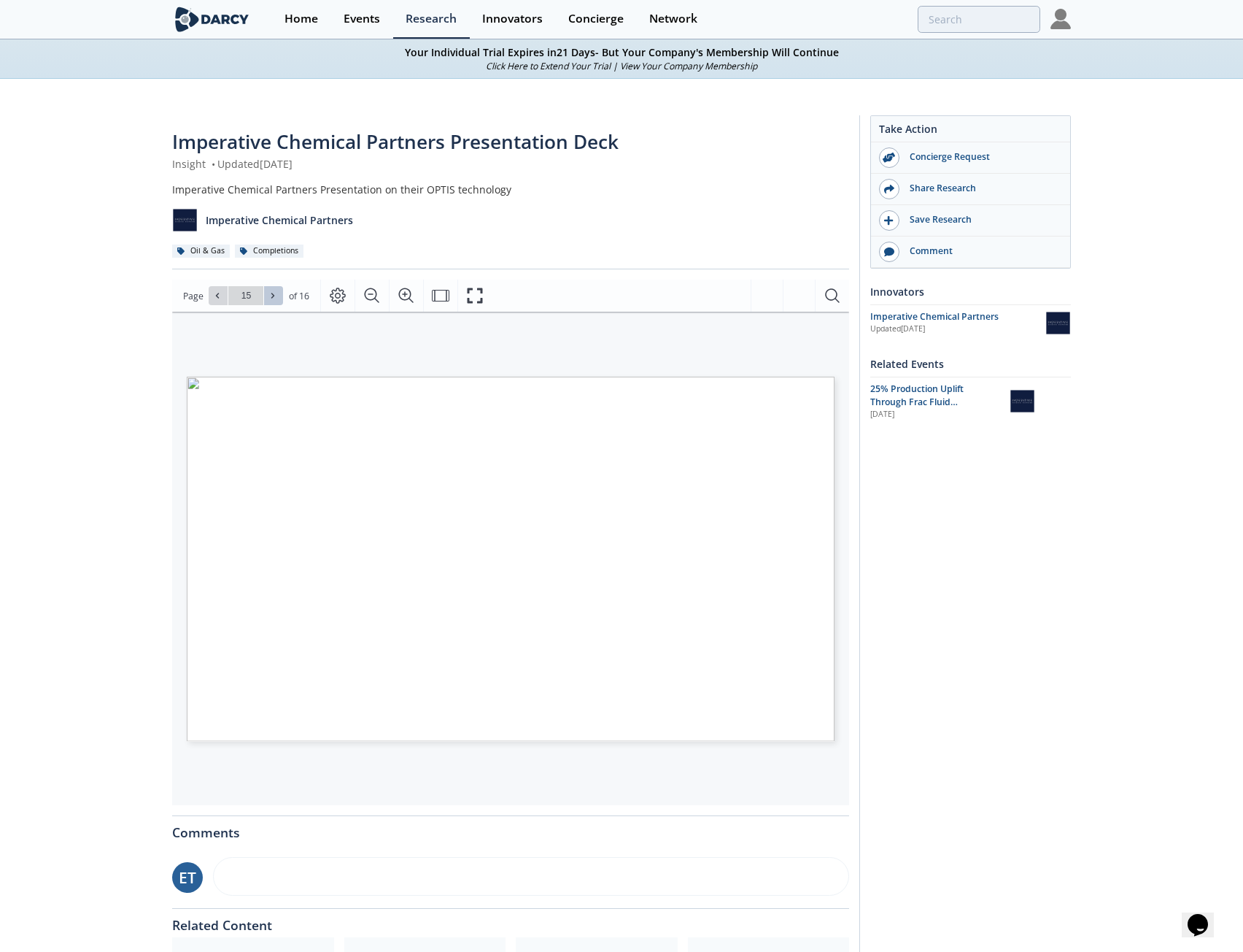
click at [276, 298] on icon at bounding box center [273, 295] width 9 height 9
click at [276, 298] on div "Go to Page 16" at bounding box center [246, 295] width 74 height 19
click at [222, 295] on span at bounding box center [218, 295] width 11 height 11
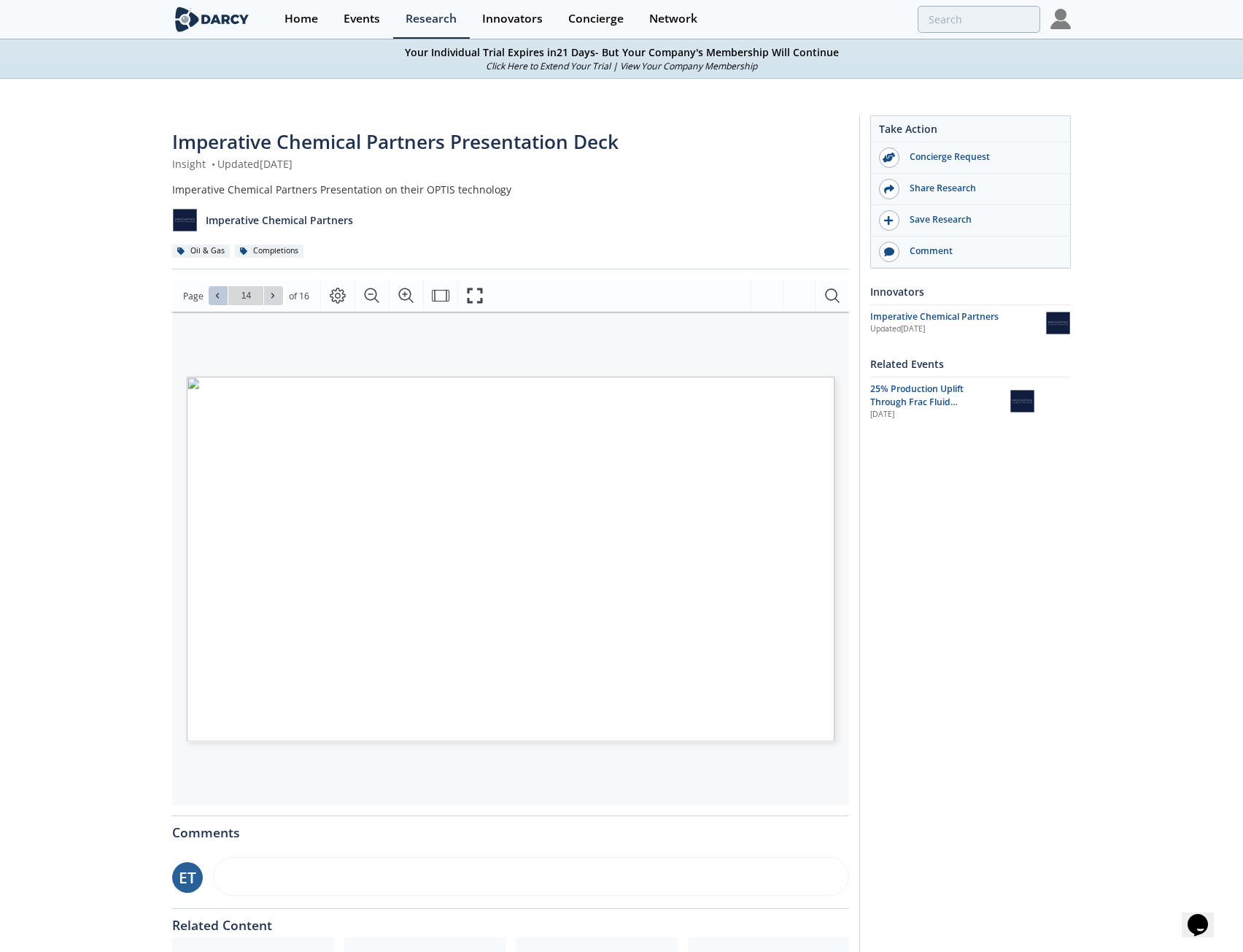
click at [222, 295] on span at bounding box center [218, 295] width 11 height 11
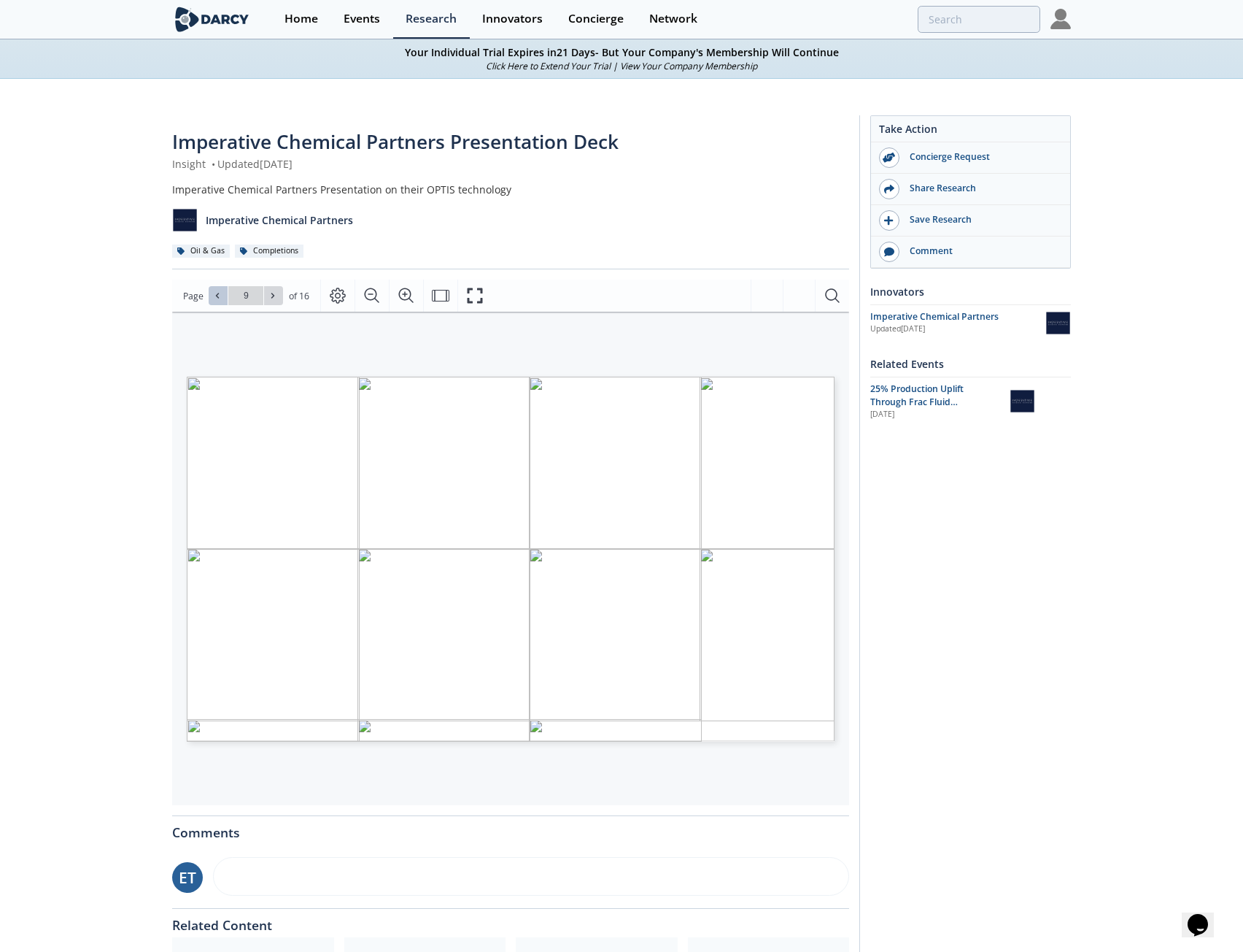
click at [222, 295] on span at bounding box center [218, 295] width 11 height 11
click at [221, 295] on span at bounding box center [218, 295] width 11 height 11
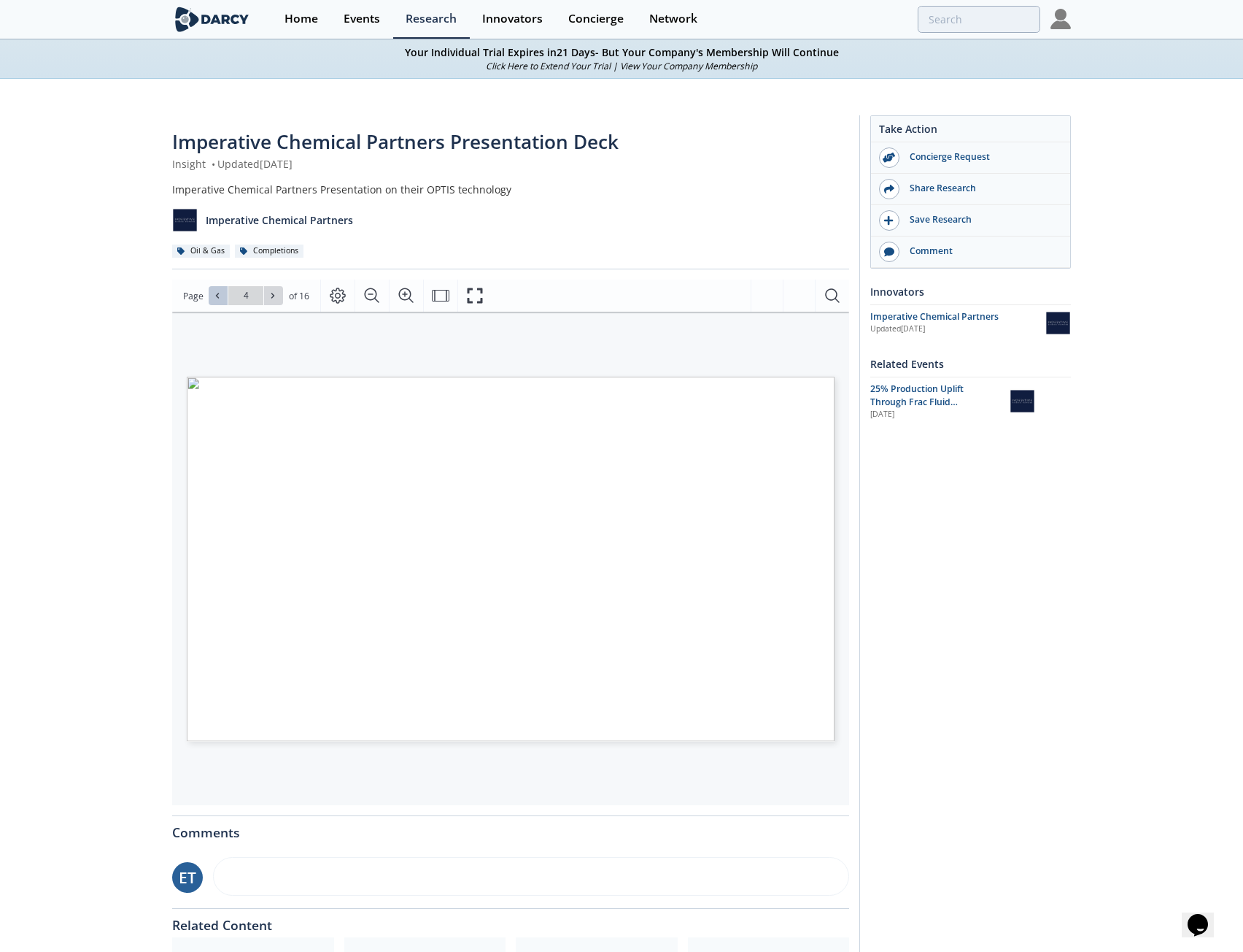
click at [221, 295] on span at bounding box center [218, 295] width 11 height 11
click at [221, 295] on div "Go to Page 1" at bounding box center [246, 295] width 74 height 19
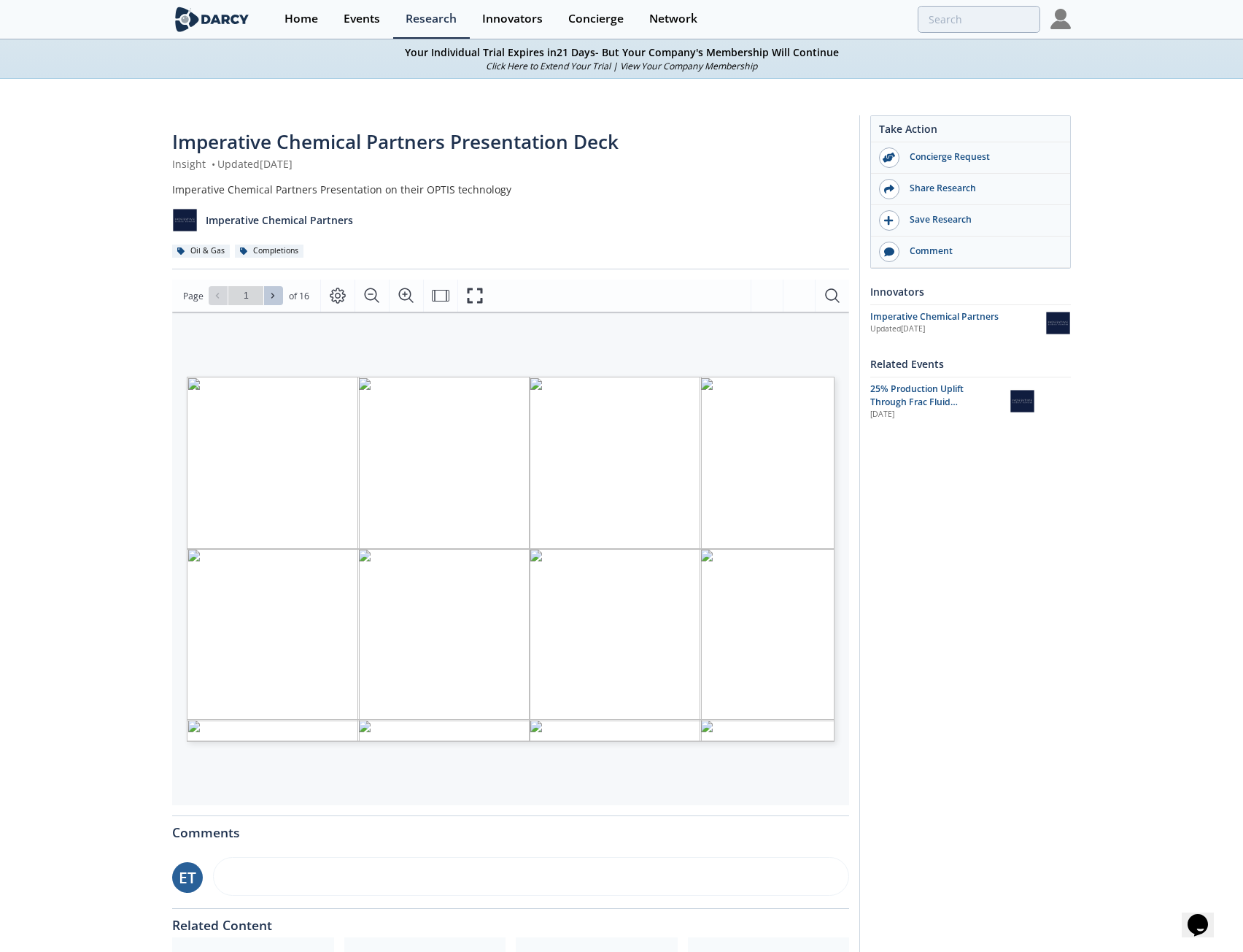
click at [280, 302] on button at bounding box center [273, 295] width 19 height 19
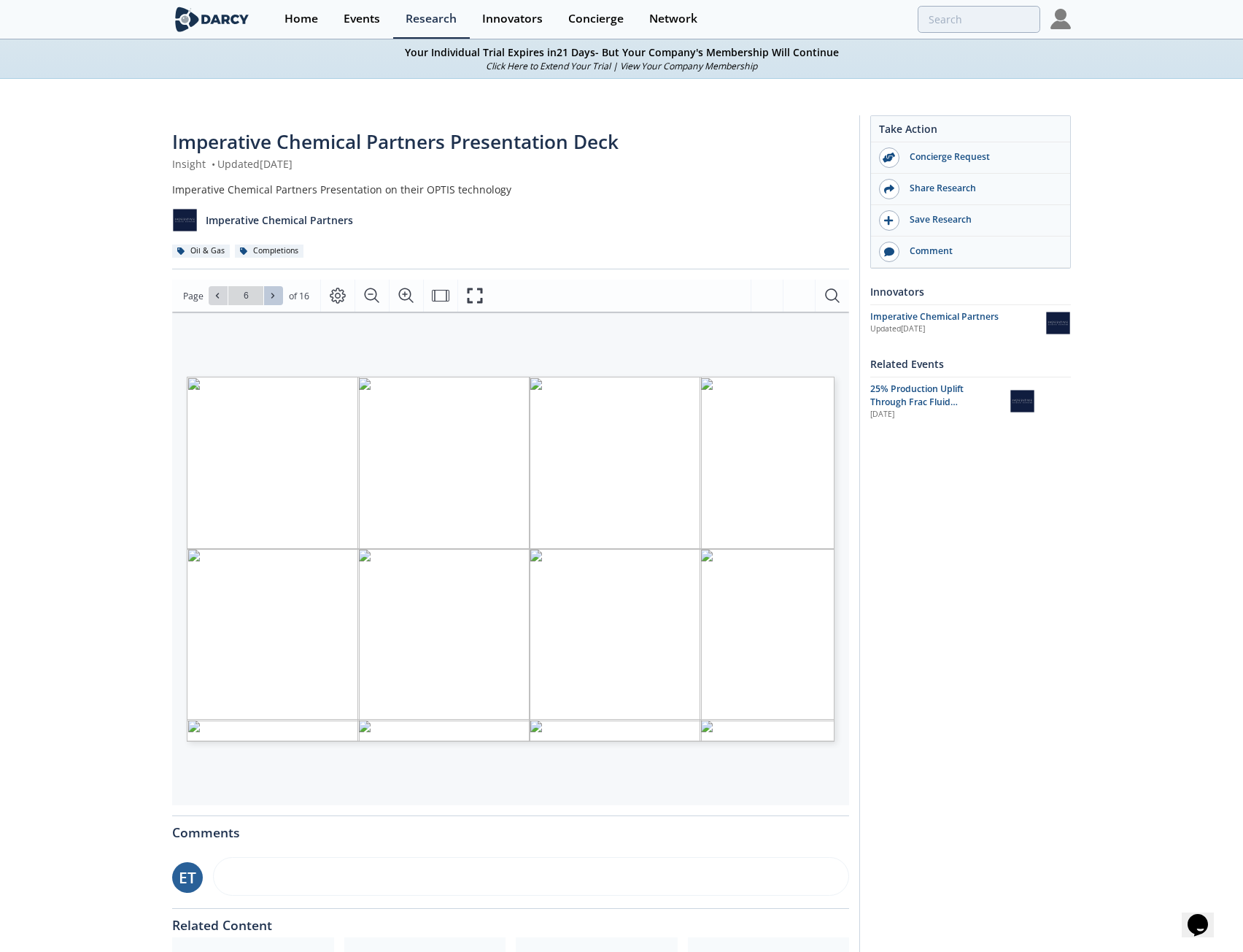
click at [280, 302] on button at bounding box center [273, 295] width 19 height 19
click at [279, 302] on button at bounding box center [273, 295] width 19 height 19
click at [277, 303] on button at bounding box center [273, 295] width 19 height 19
click at [277, 303] on button at bounding box center [273, 295] width 19 height 19
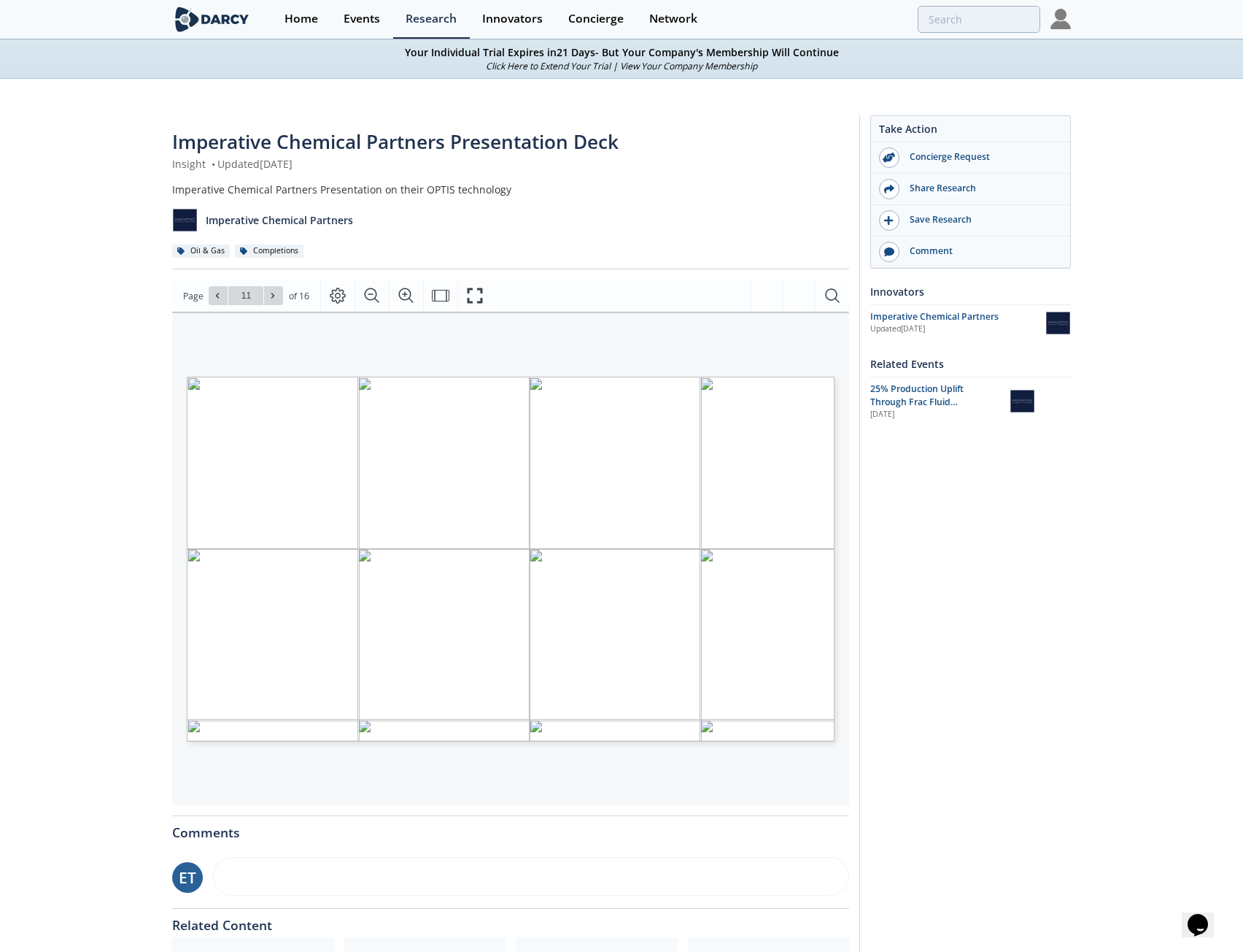
drag, startPoint x: 273, startPoint y: 306, endPoint x: 257, endPoint y: 313, distance: 17.5
click at [257, 313] on div "Page Go to Page 11 of 16 11 / 16 Statistics Since 2021 Increased performance in…" at bounding box center [510, 543] width 677 height 526
click at [257, 307] on div "Page Go to Page 11 of 16 11 / 16" at bounding box center [510, 296] width 677 height 32
click at [265, 295] on button at bounding box center [273, 295] width 19 height 19
click at [264, 300] on button at bounding box center [273, 295] width 19 height 19
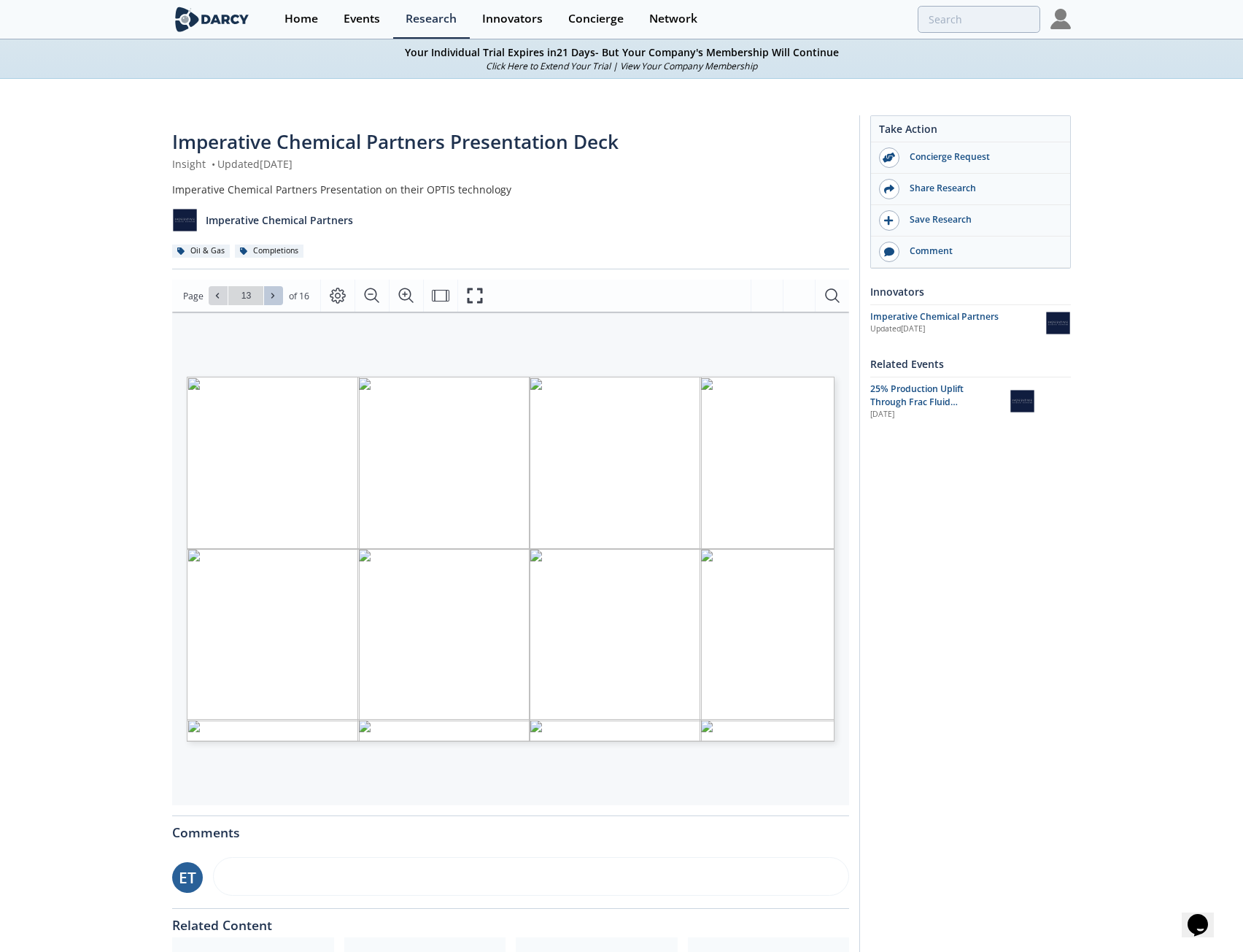
click at [264, 300] on button at bounding box center [273, 295] width 19 height 19
click at [264, 300] on div "Go to Page 16" at bounding box center [246, 295] width 74 height 19
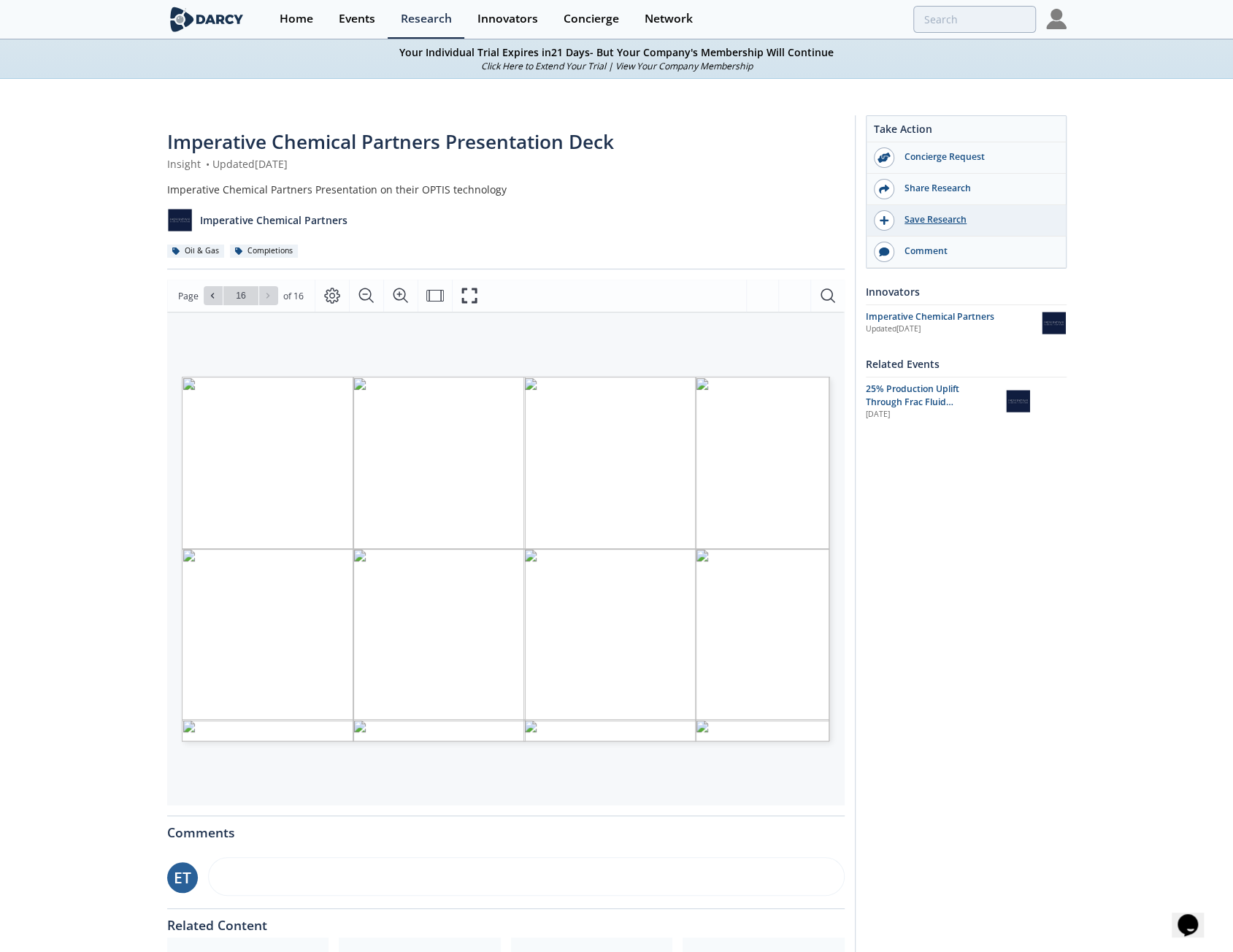
click at [916, 220] on div "Save Research" at bounding box center [976, 219] width 163 height 13
click at [914, 197] on div "Share Research" at bounding box center [966, 189] width 199 height 32
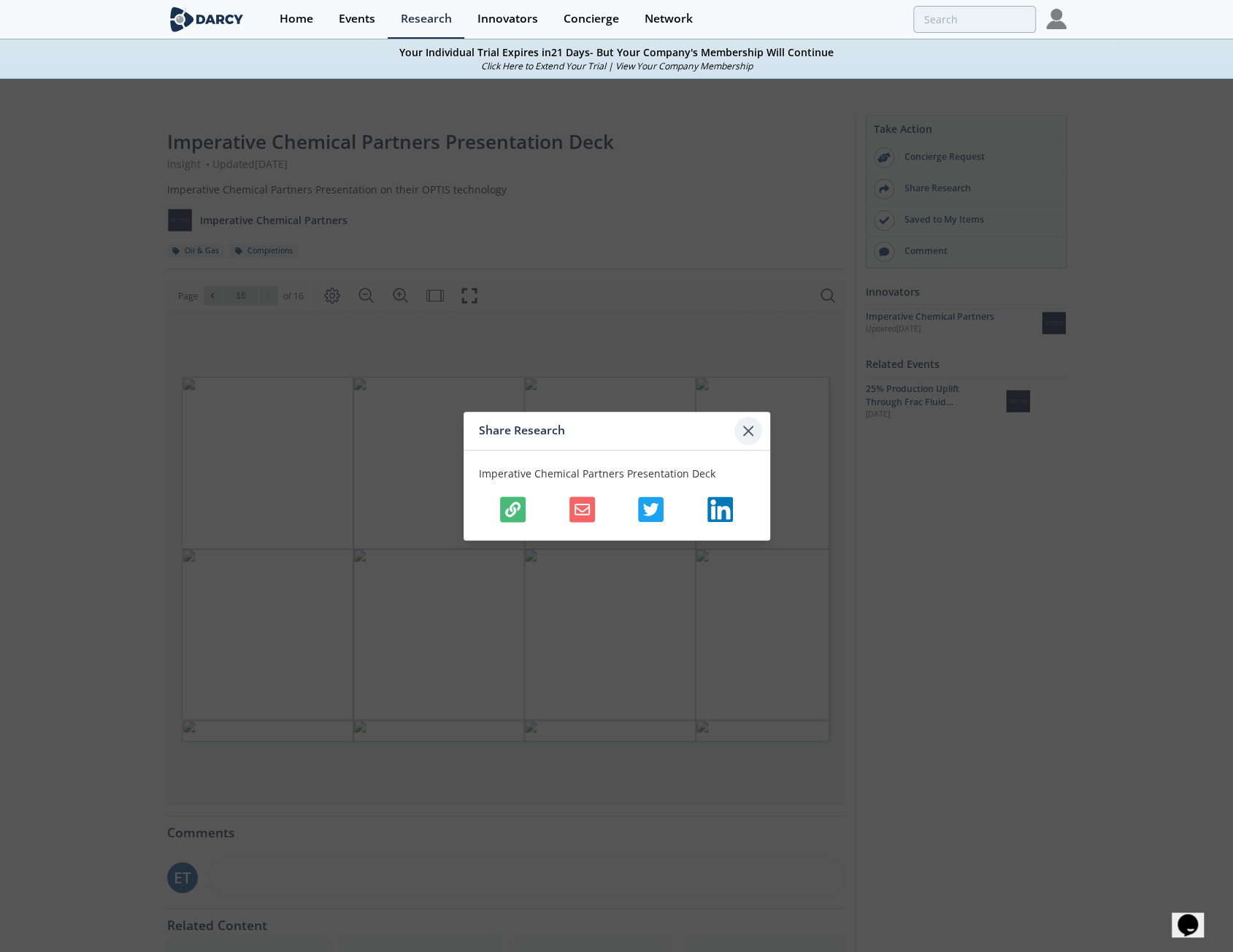
click at [750, 425] on icon at bounding box center [748, 431] width 18 height 18
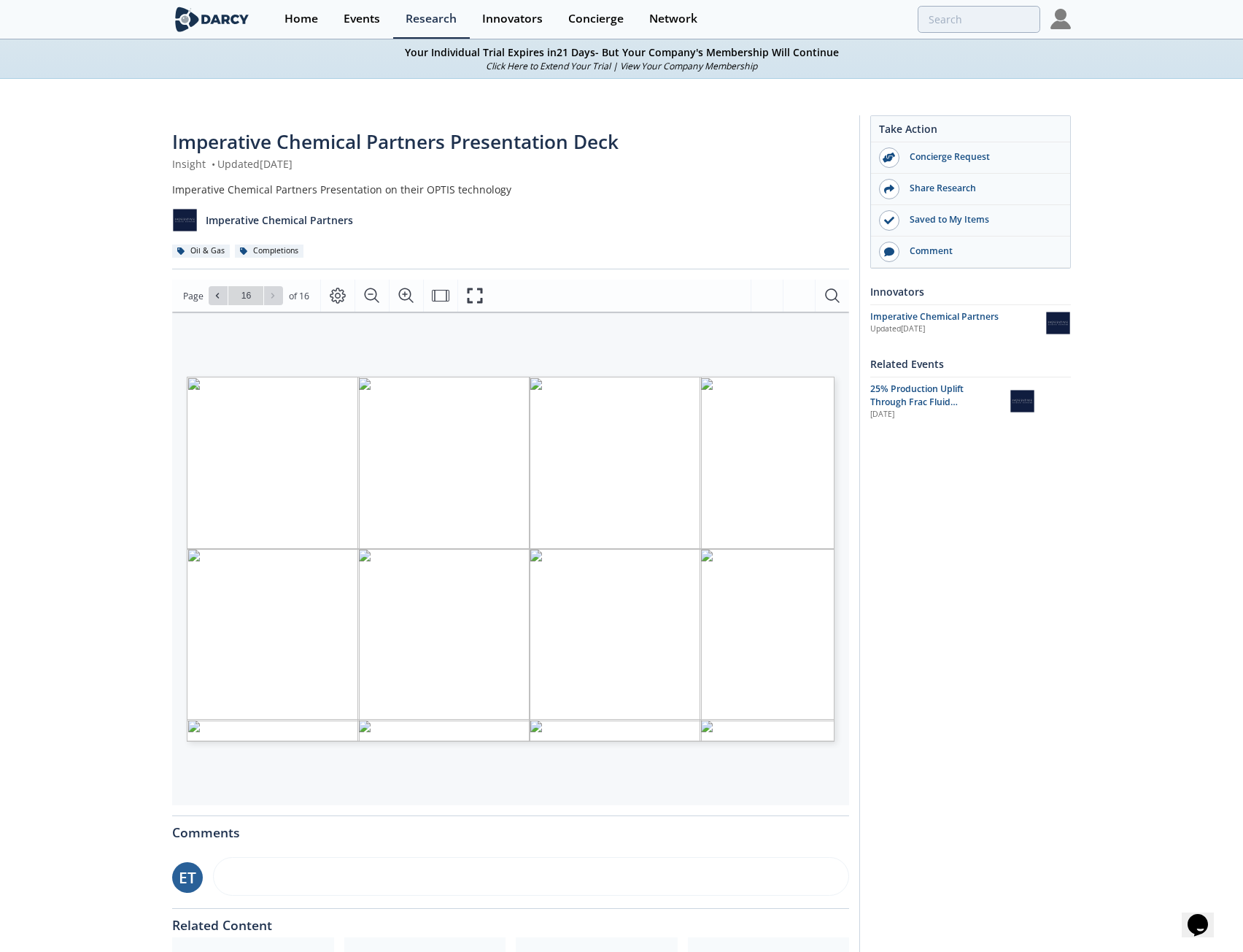
click at [221, 297] on span at bounding box center [218, 295] width 11 height 11
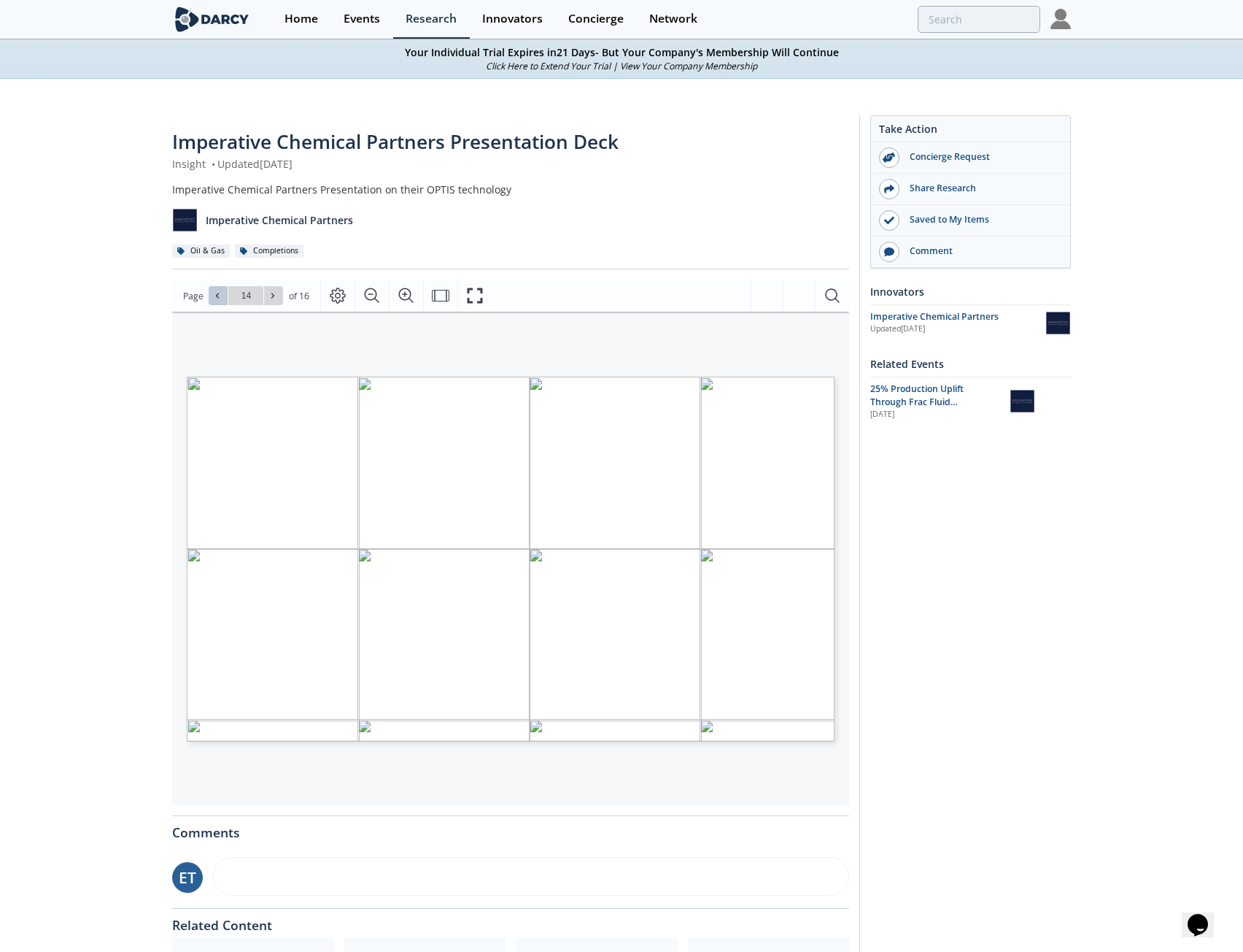
click at [221, 297] on span at bounding box center [218, 295] width 11 height 11
type input "10"
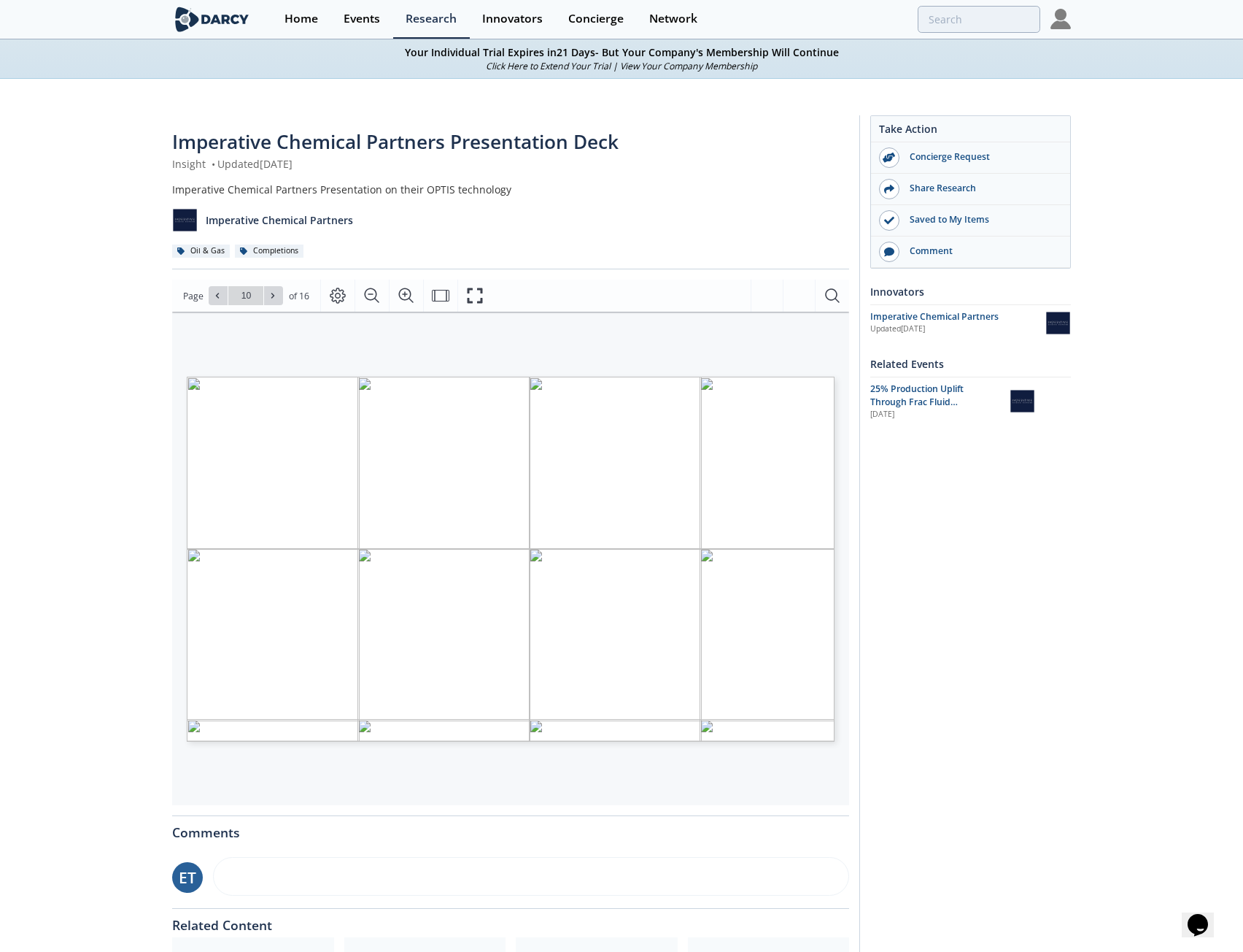
click at [436, 527] on span "Page 10" at bounding box center [764, 879] width 1150 height 880
click at [807, 704] on span "Page 10" at bounding box center [764, 879] width 1150 height 880
click at [810, 707] on span "Page 10" at bounding box center [764, 879] width 1150 height 880
